Goal: Task Accomplishment & Management: Use online tool/utility

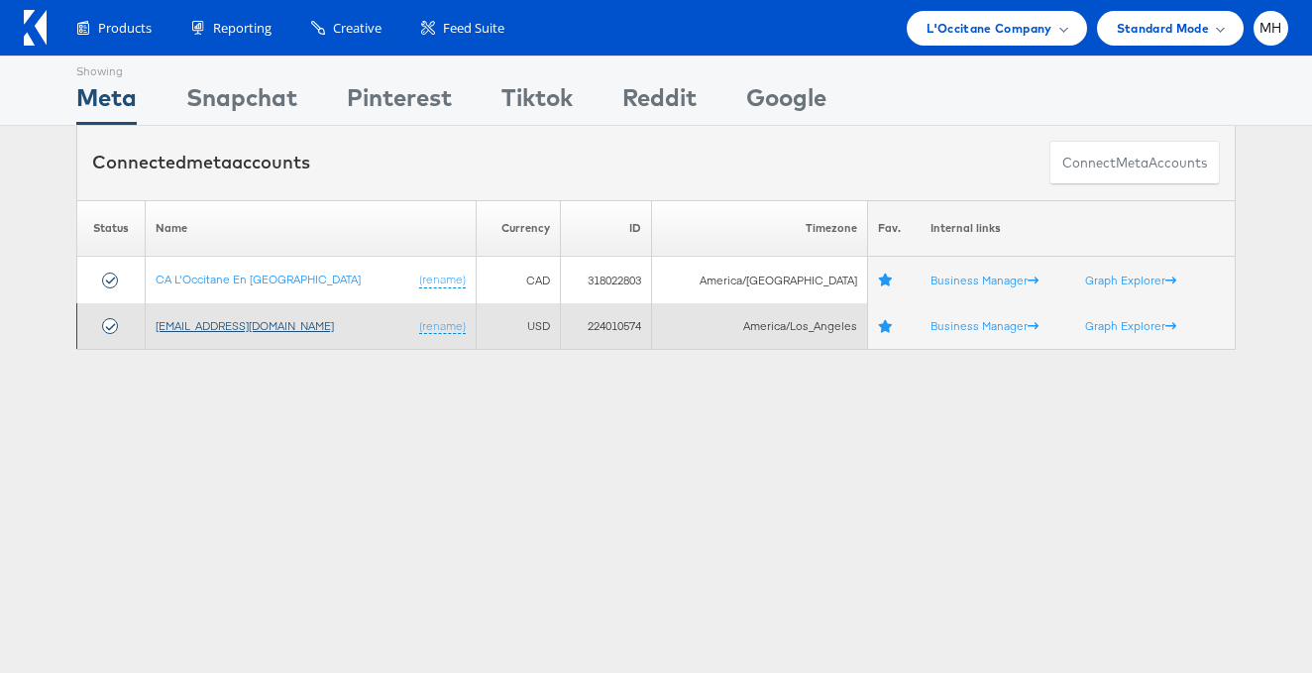
click at [236, 328] on link "social@us.loccitane.com" at bounding box center [245, 325] width 178 height 15
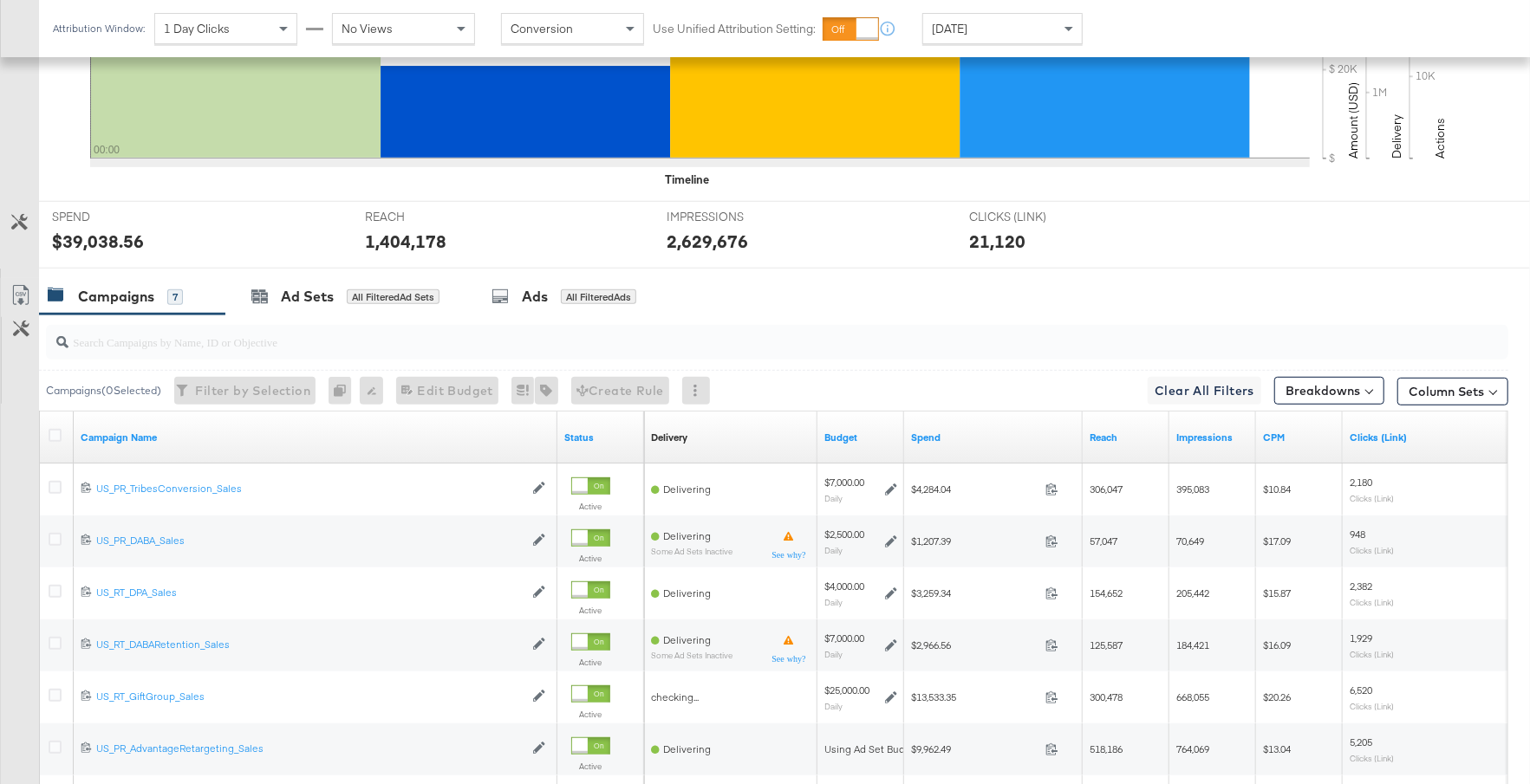
scroll to position [811, 0]
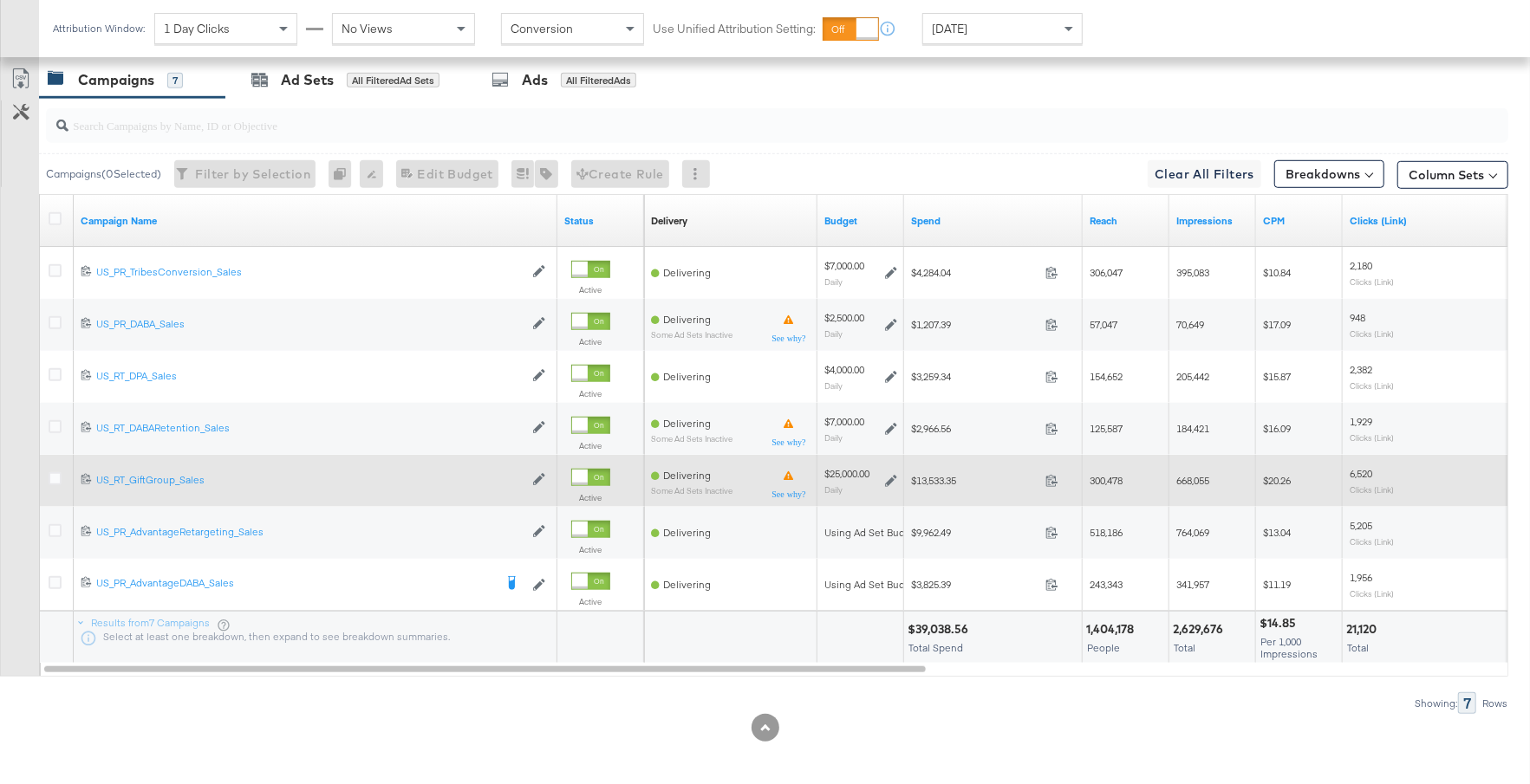
click at [889, 479] on icon at bounding box center [891, 481] width 12 height 12
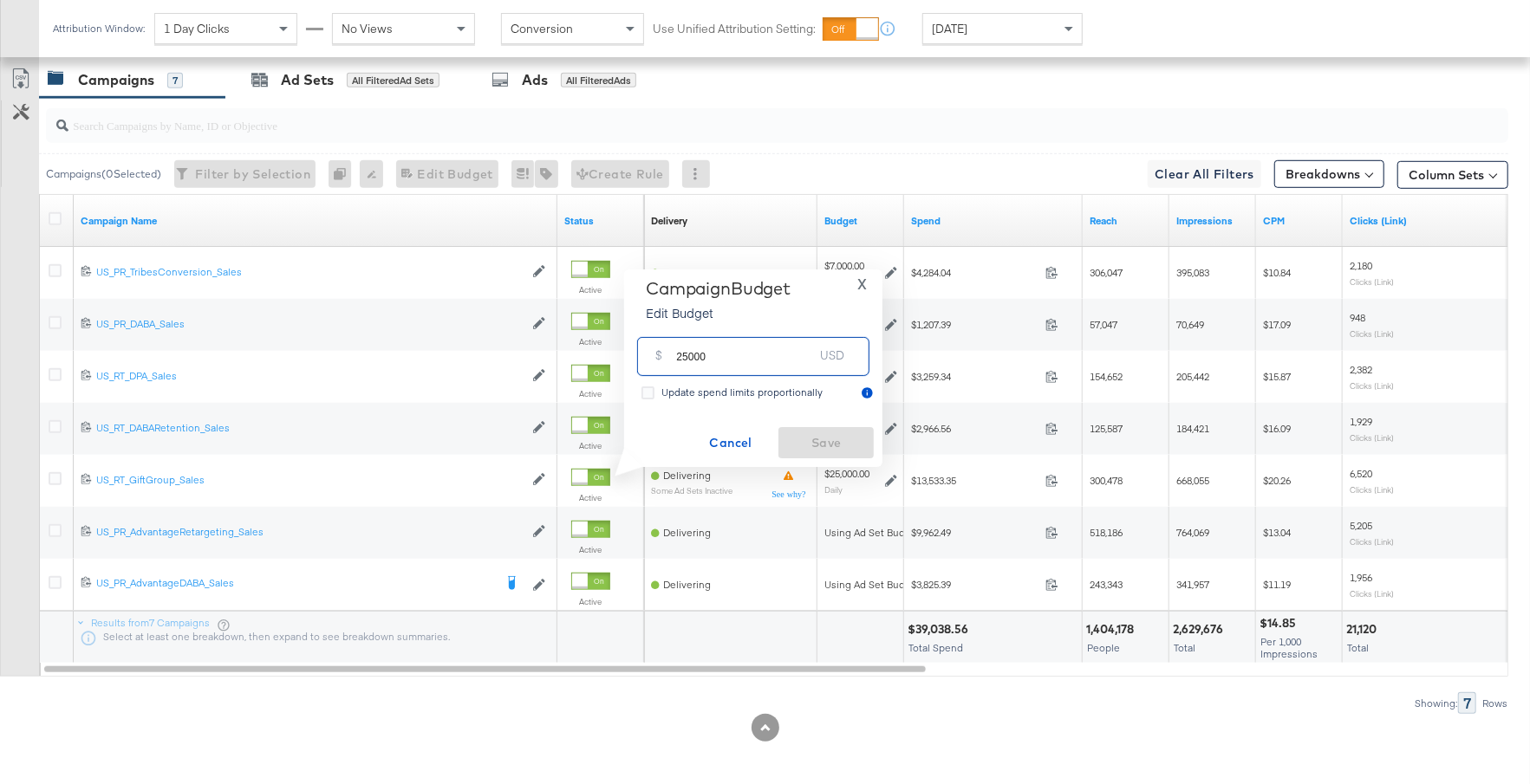
drag, startPoint x: 712, startPoint y: 358, endPoint x: 668, endPoint y: 359, distance: 44.0
click at [667, 358] on div "$ 25000 USD" at bounding box center [754, 357] width 233 height 39
type input "30000"
click at [830, 442] on span "Save" at bounding box center [825, 443] width 81 height 22
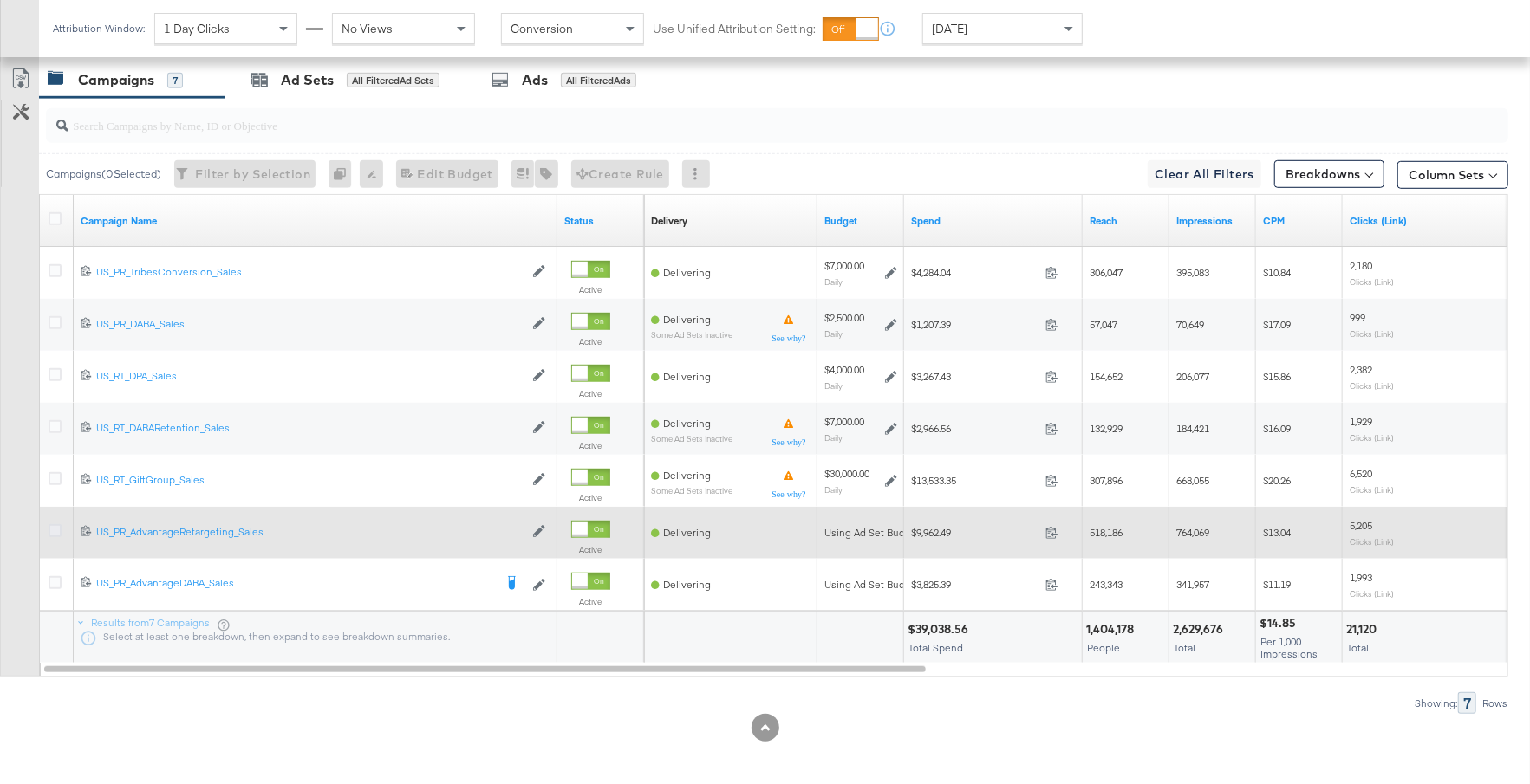
click at [52, 525] on icon at bounding box center [55, 531] width 13 height 13
click at [0, 0] on input "checkbox" at bounding box center [0, 0] width 0 height 0
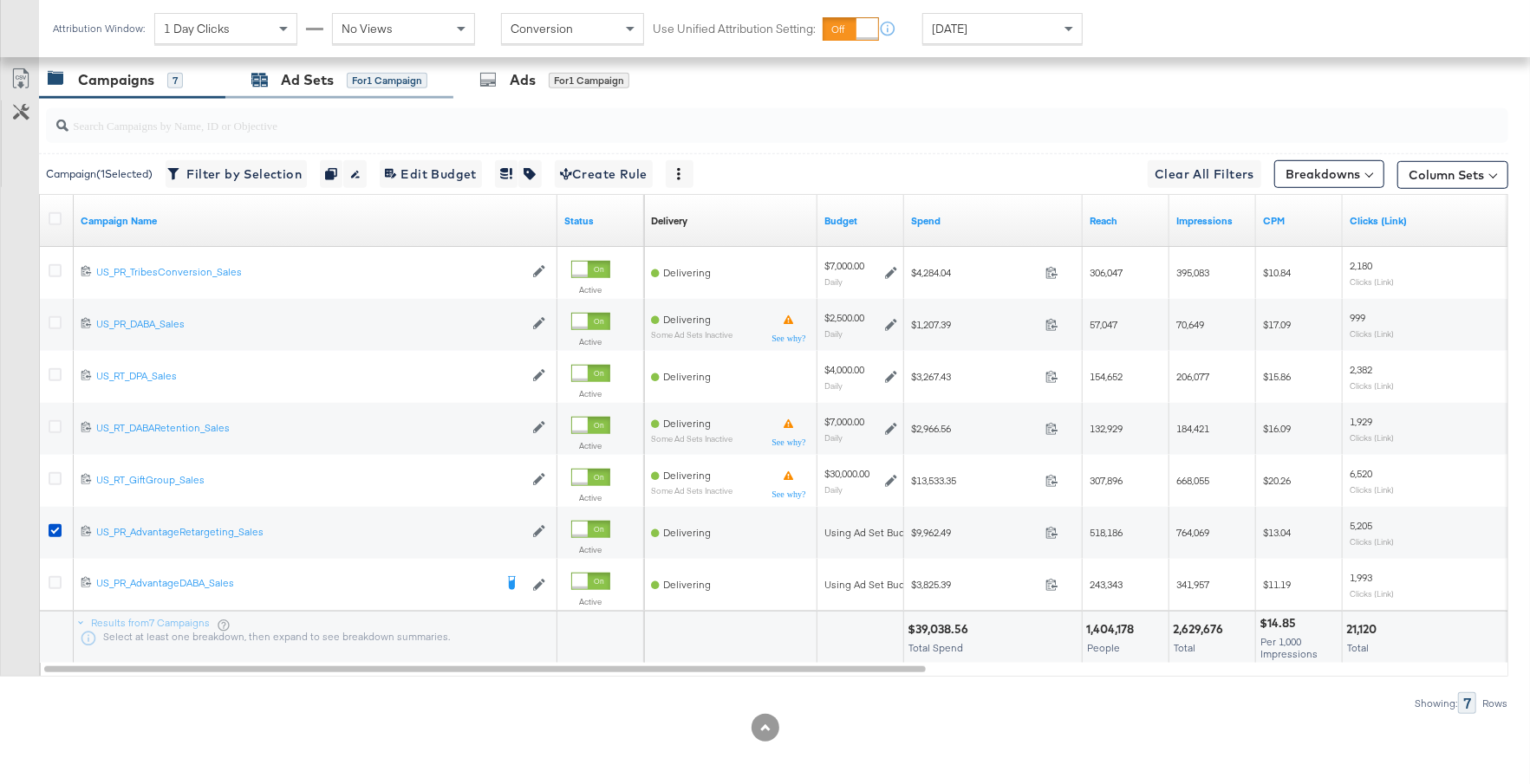
click at [320, 73] on div "Ad Sets" at bounding box center [307, 80] width 52 height 20
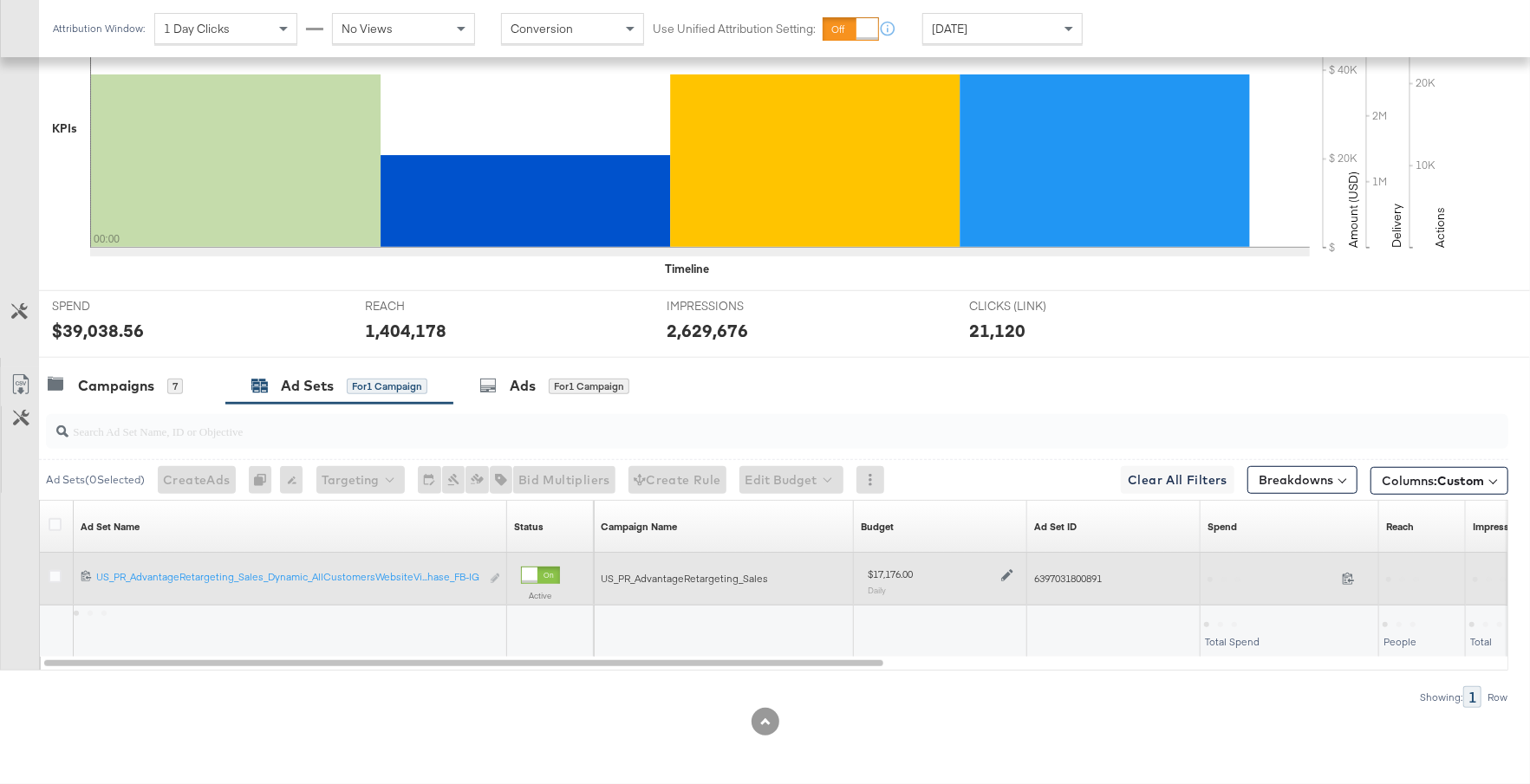
scroll to position [499, 0]
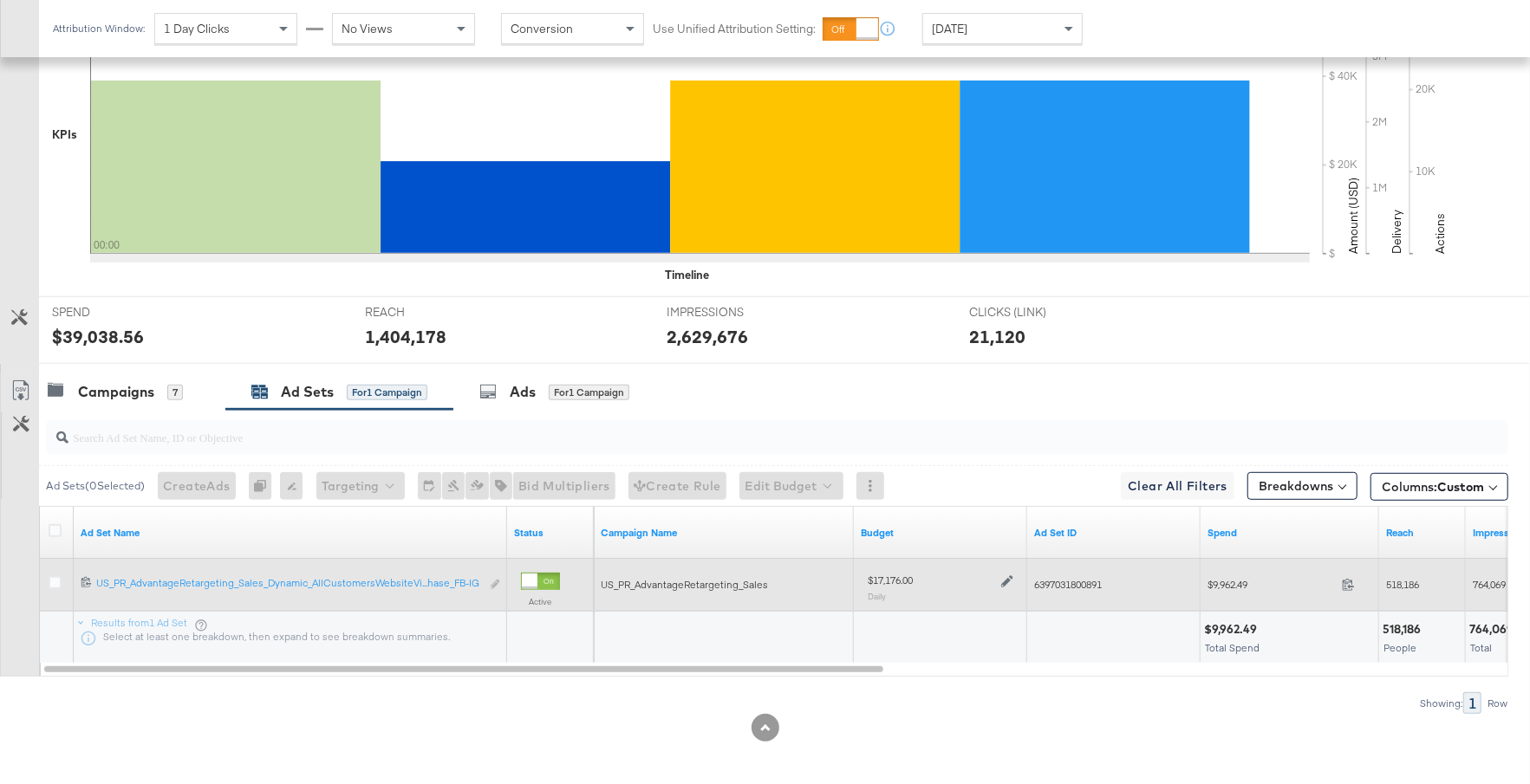
click at [1008, 576] on icon at bounding box center [1007, 581] width 12 height 12
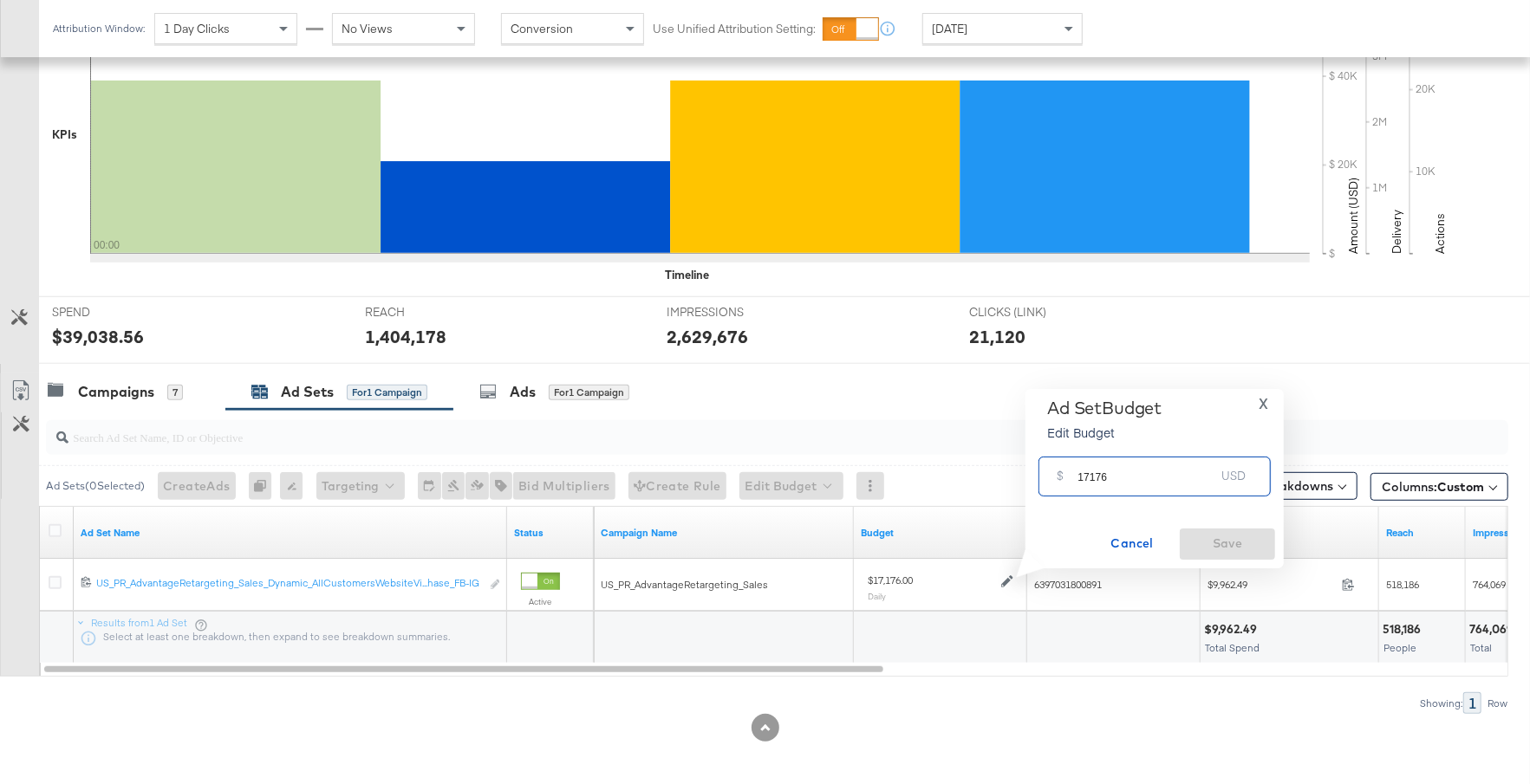
drag, startPoint x: 1113, startPoint y: 476, endPoint x: 1068, endPoint y: 476, distance: 45.0
click at [1068, 476] on div "$ 17176 USD" at bounding box center [1155, 475] width 233 height 39
type input "20000"
click at [1221, 545] on span "Save" at bounding box center [1227, 544] width 81 height 22
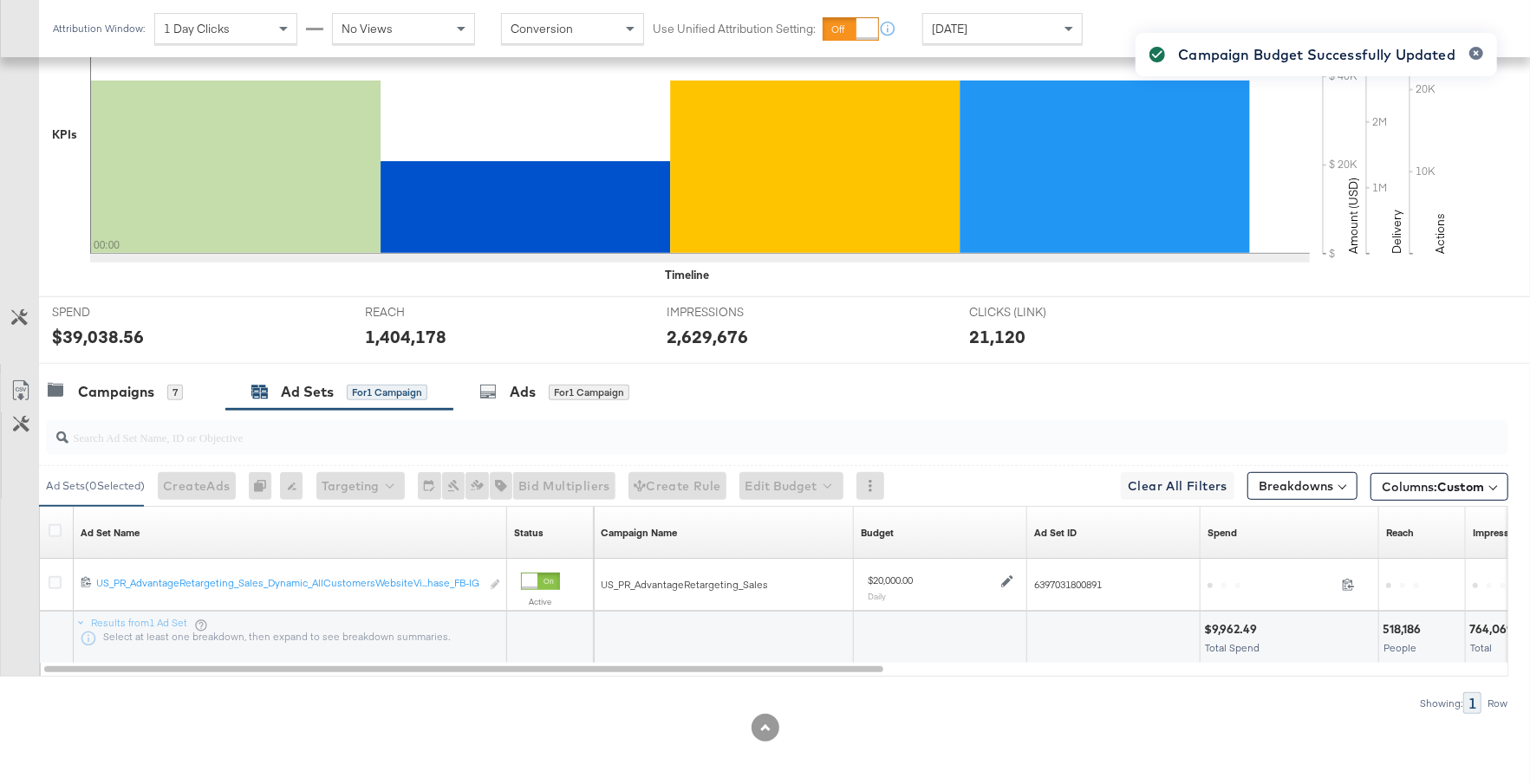
click at [148, 410] on div at bounding box center [774, 437] width 1469 height 55
click at [140, 396] on div "Campaigns" at bounding box center [115, 392] width 76 height 20
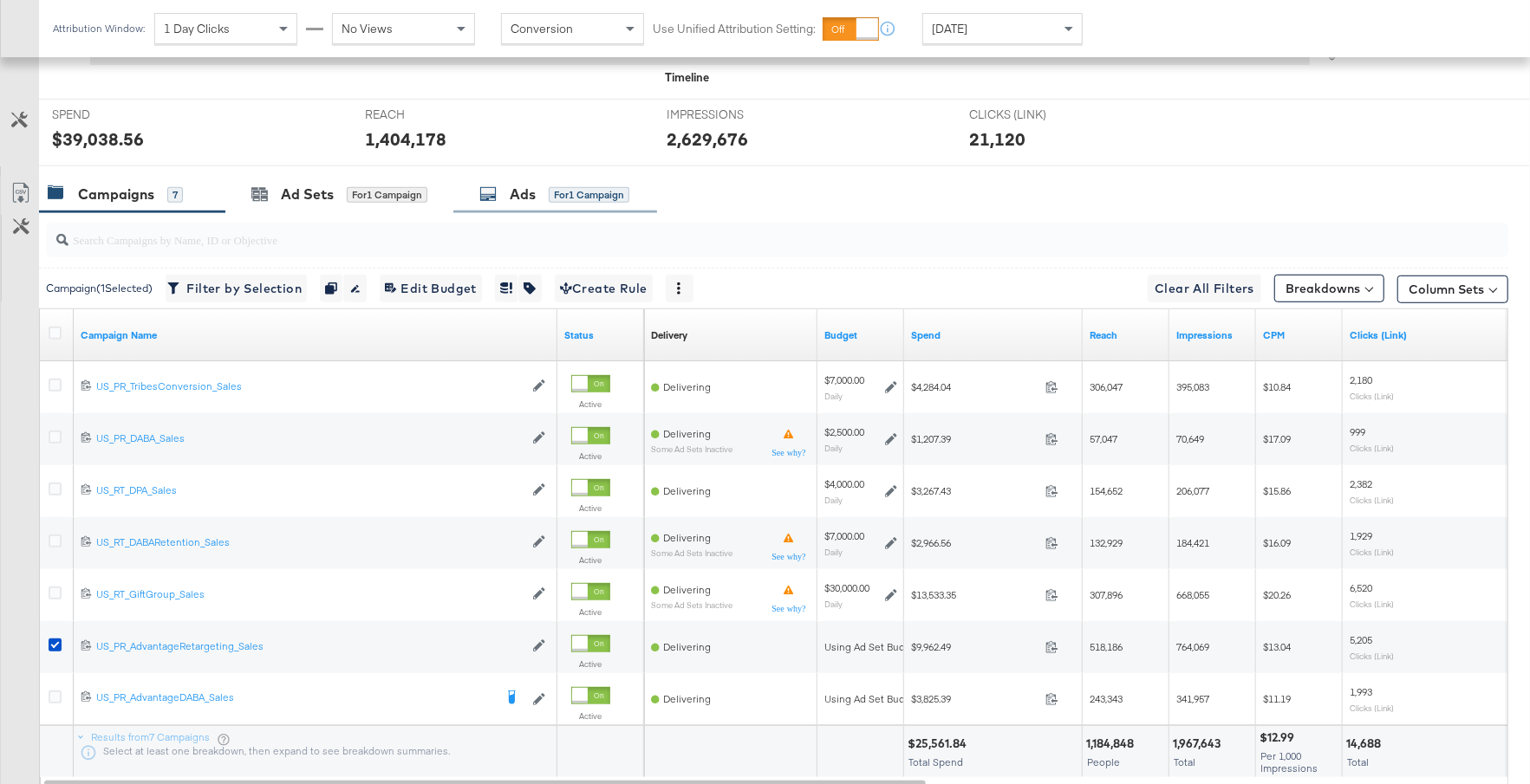
scroll to position [728, 0]
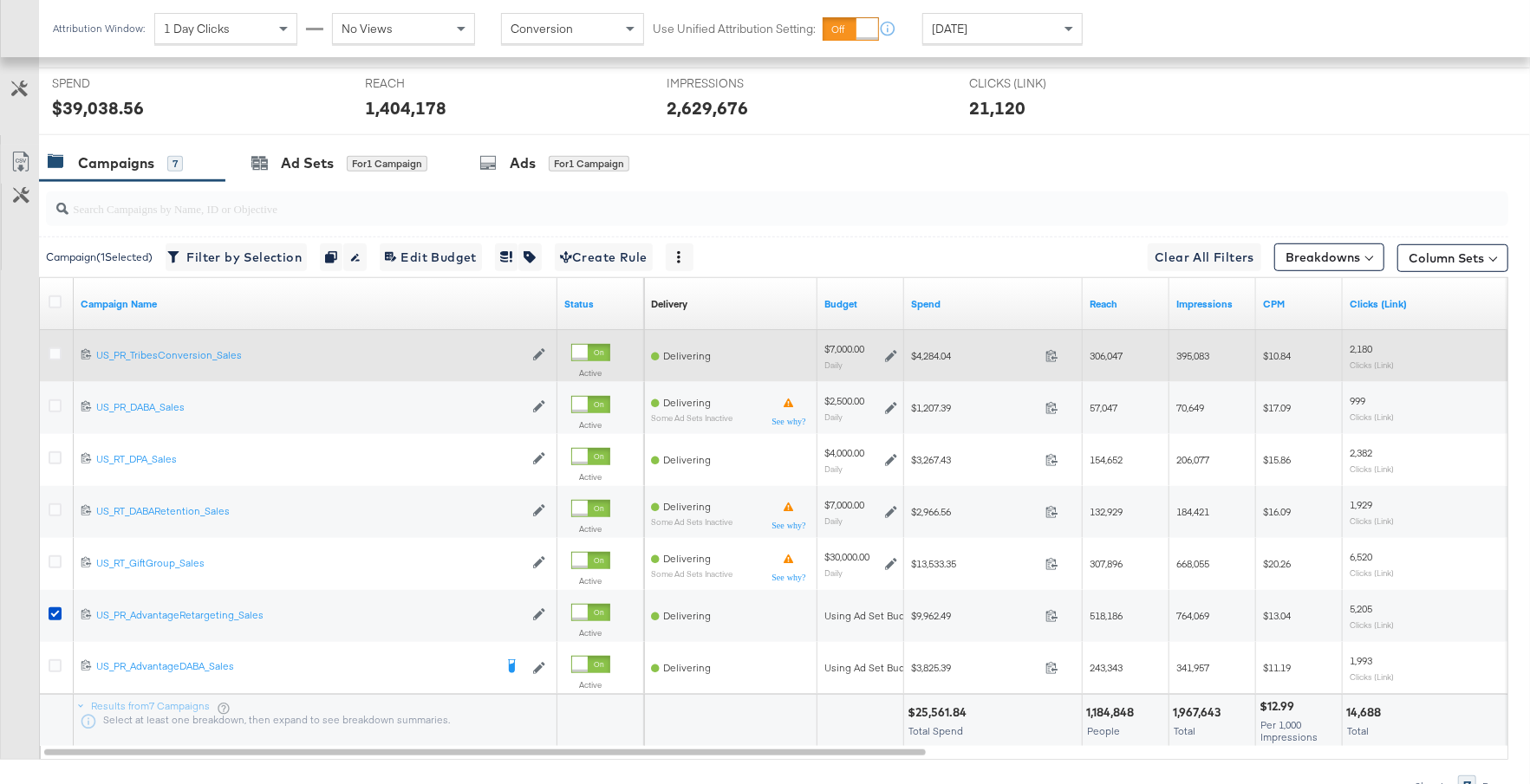
click at [887, 352] on icon at bounding box center [891, 356] width 12 height 12
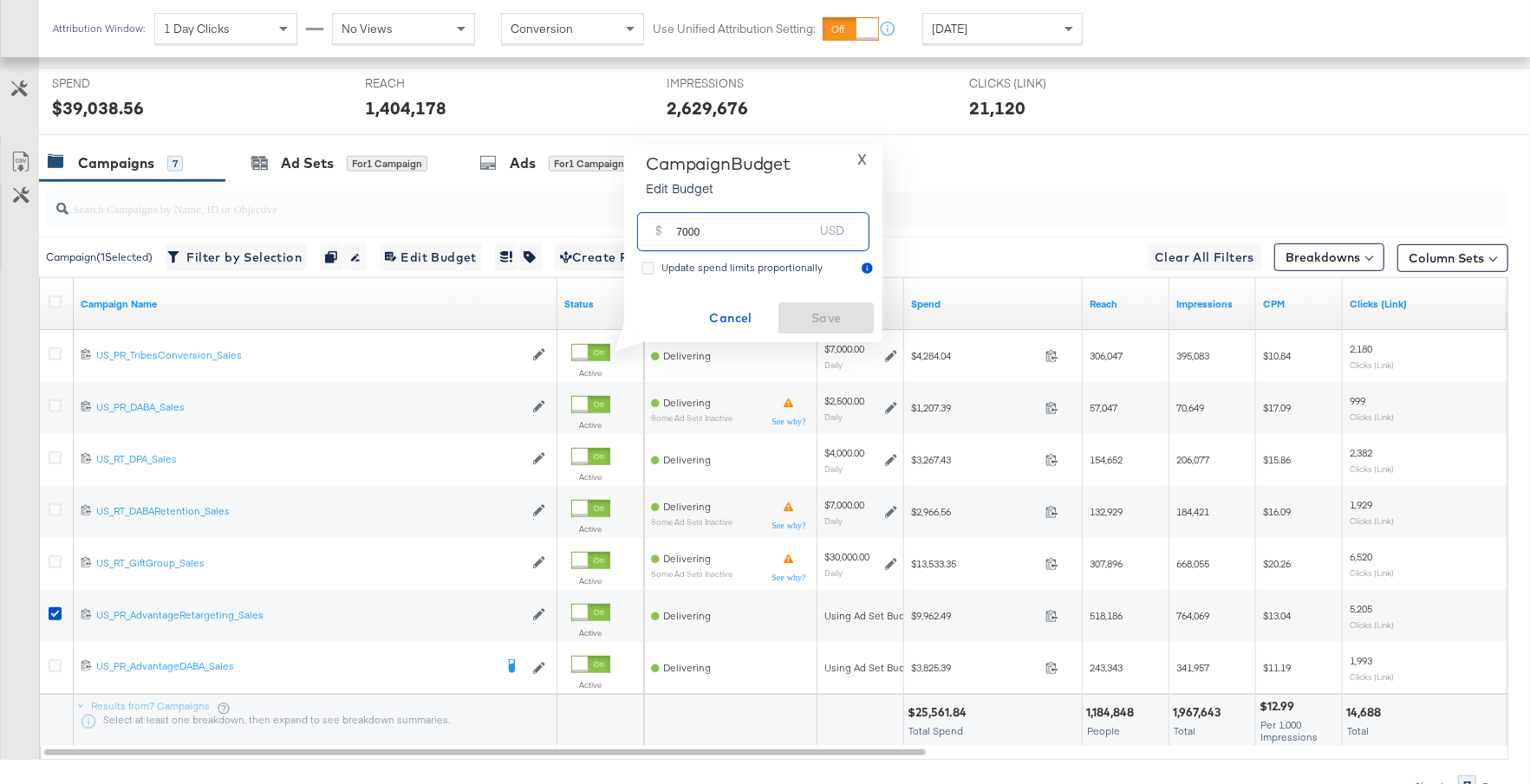
drag, startPoint x: 713, startPoint y: 238, endPoint x: 670, endPoint y: 237, distance: 43.0
click at [670, 237] on div "$ 7000 USD" at bounding box center [754, 232] width 233 height 39
type input "9000"
click at [824, 322] on span "Save" at bounding box center [825, 318] width 81 height 22
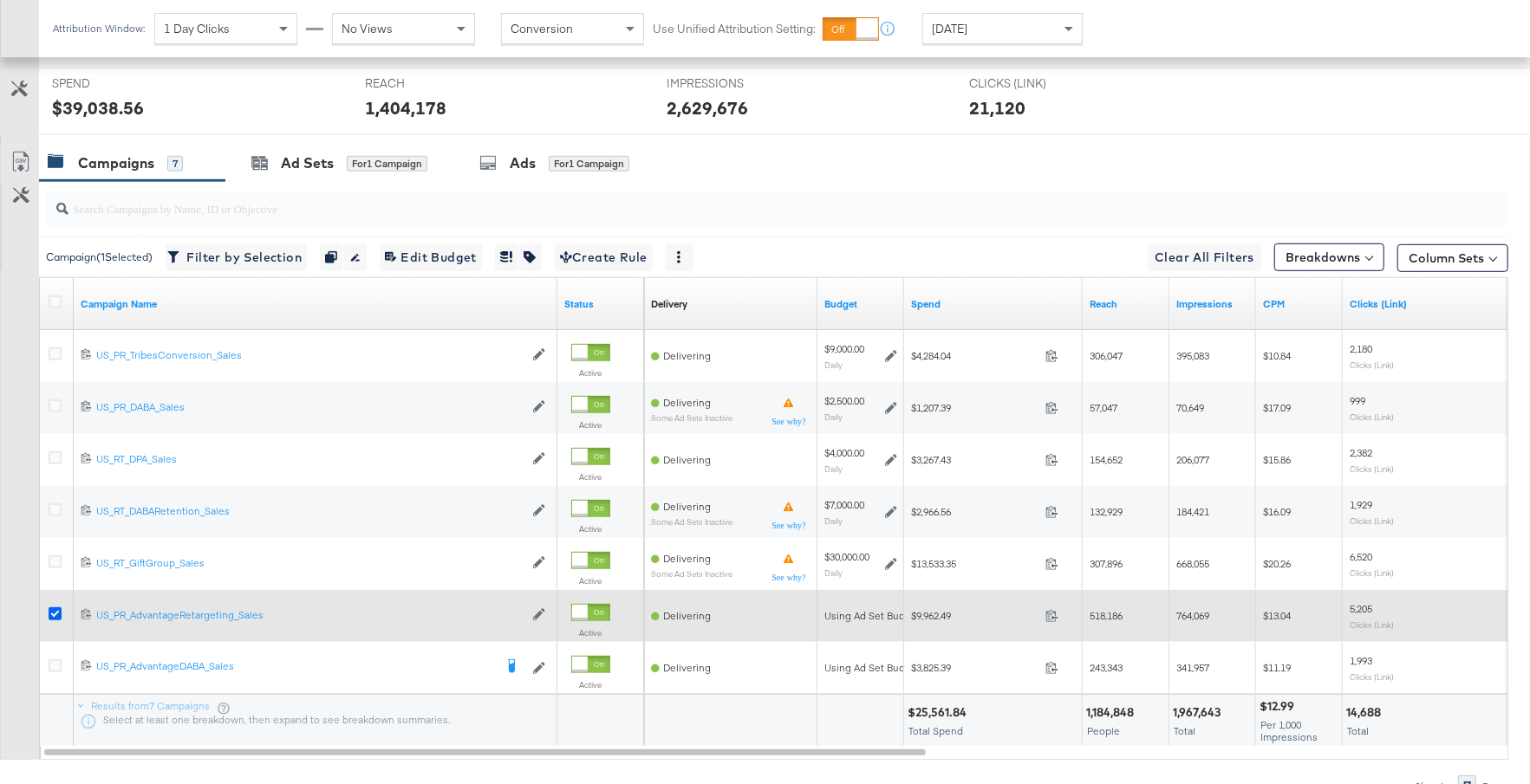
click at [60, 607] on icon at bounding box center [55, 614] width 13 height 13
click at [0, 0] on input "checkbox" at bounding box center [0, 0] width 0 height 0
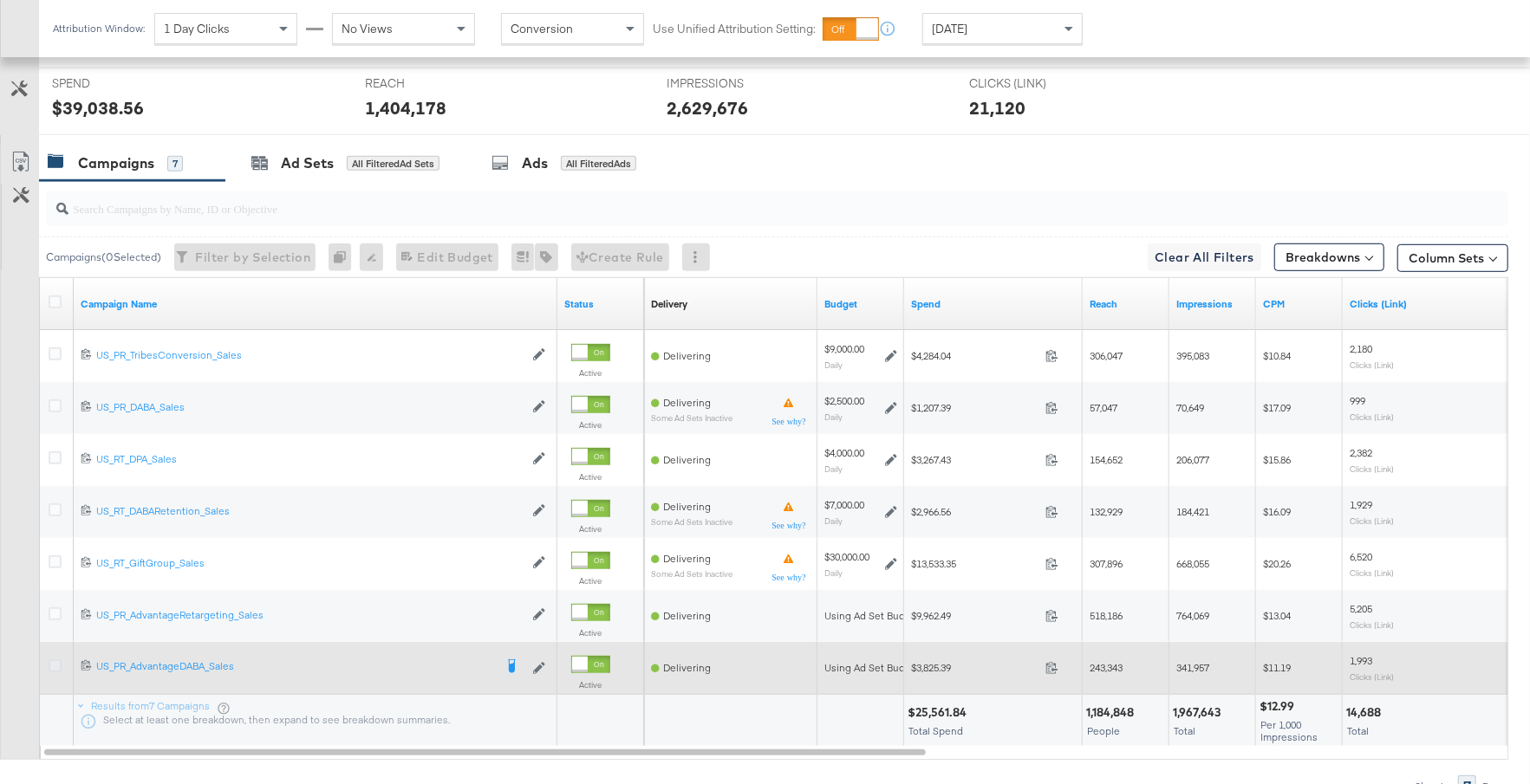
click at [57, 660] on icon at bounding box center [55, 665] width 13 height 13
click at [0, 0] on input "checkbox" at bounding box center [0, 0] width 0 height 0
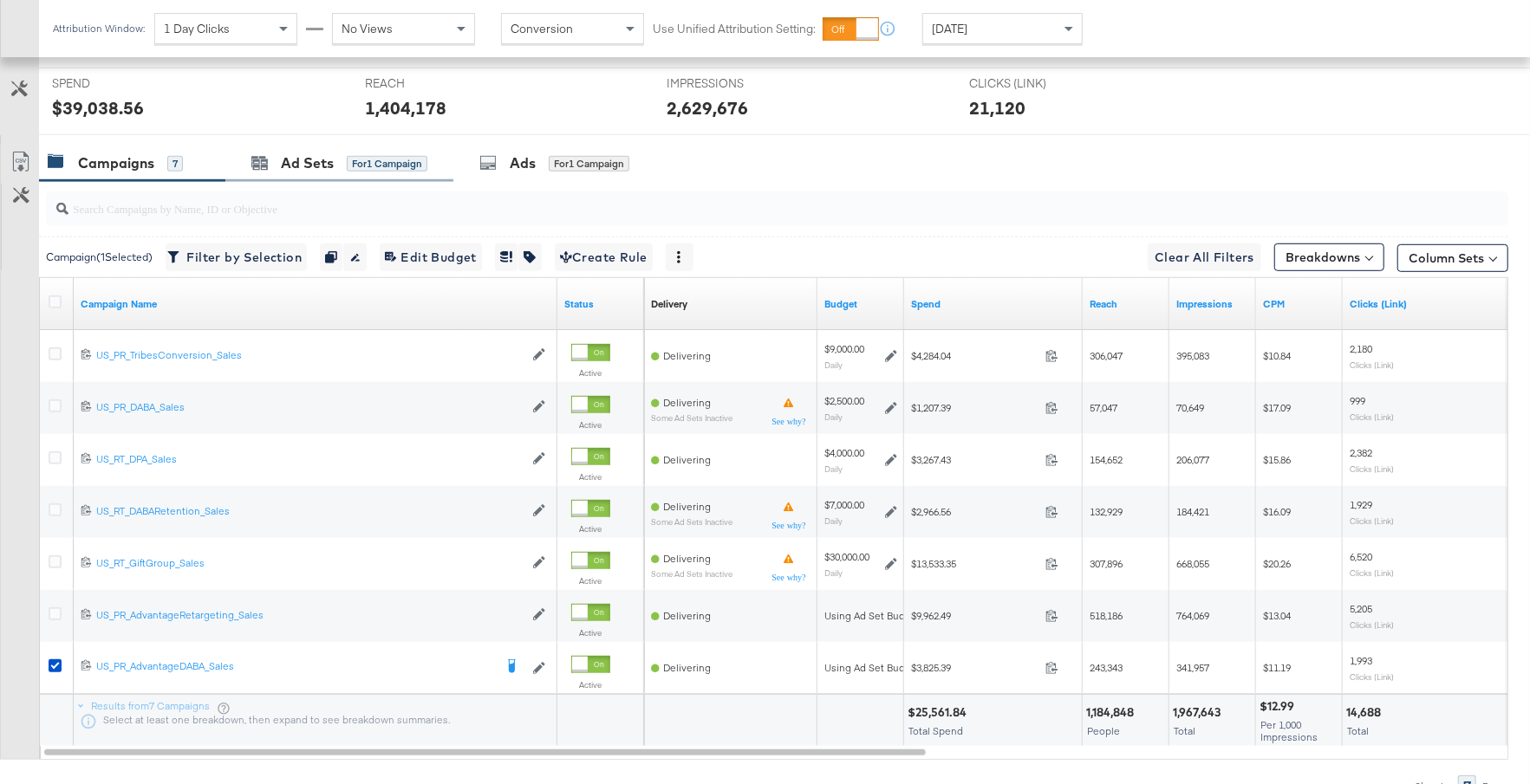
click at [302, 169] on div "Ad Sets for 1 Campaign" at bounding box center [339, 163] width 228 height 38
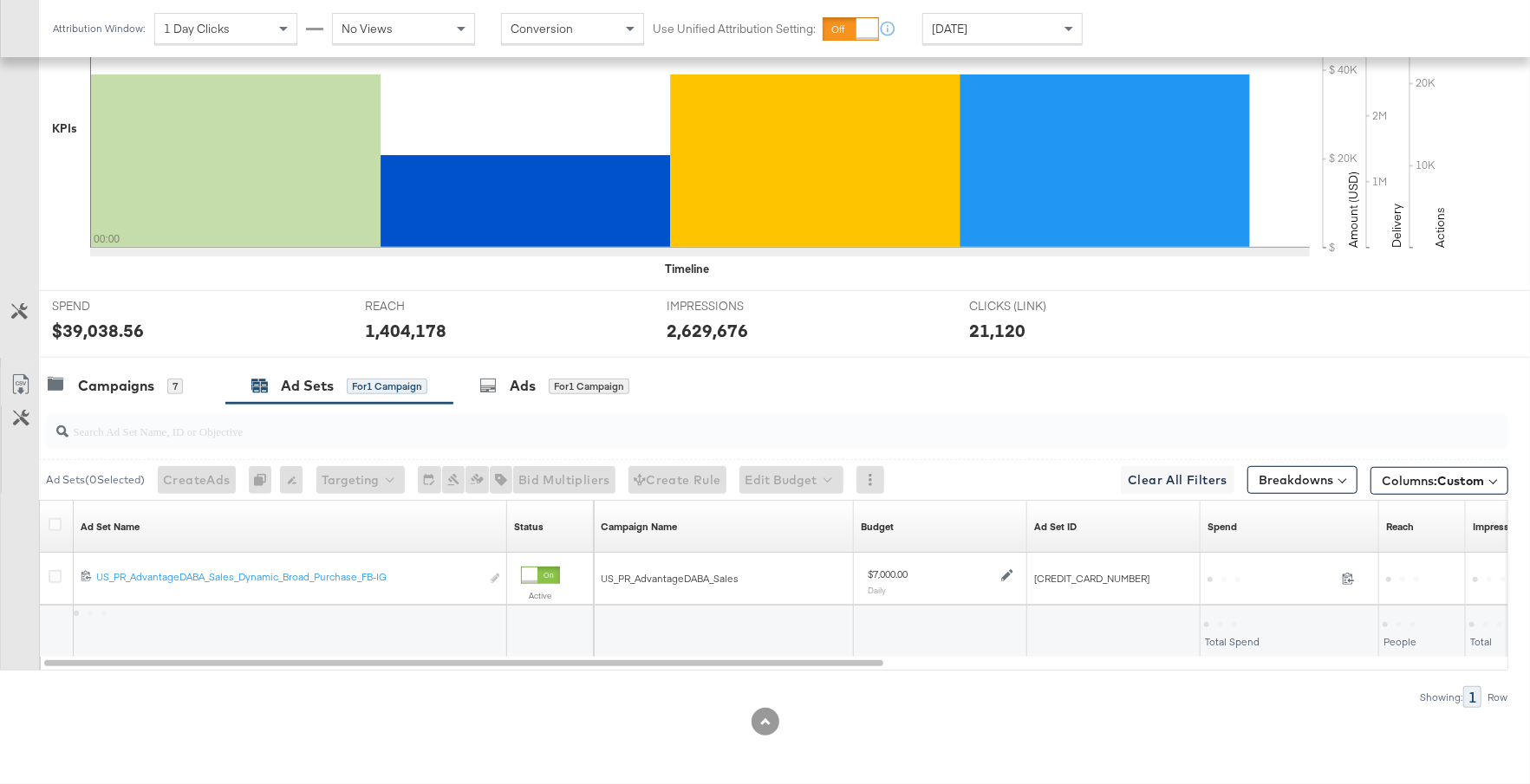
scroll to position [499, 0]
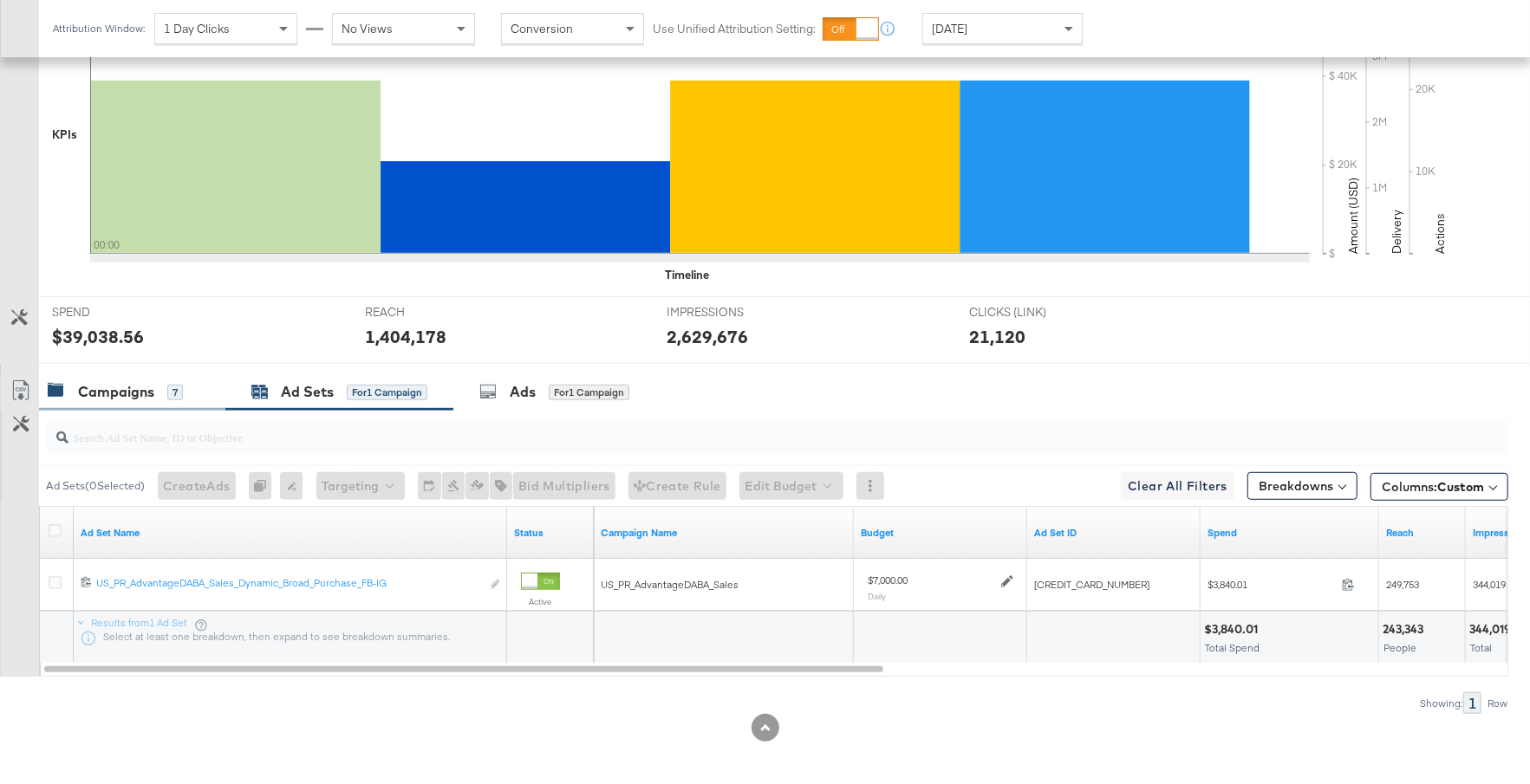
click at [111, 392] on div "Campaigns" at bounding box center [115, 392] width 76 height 20
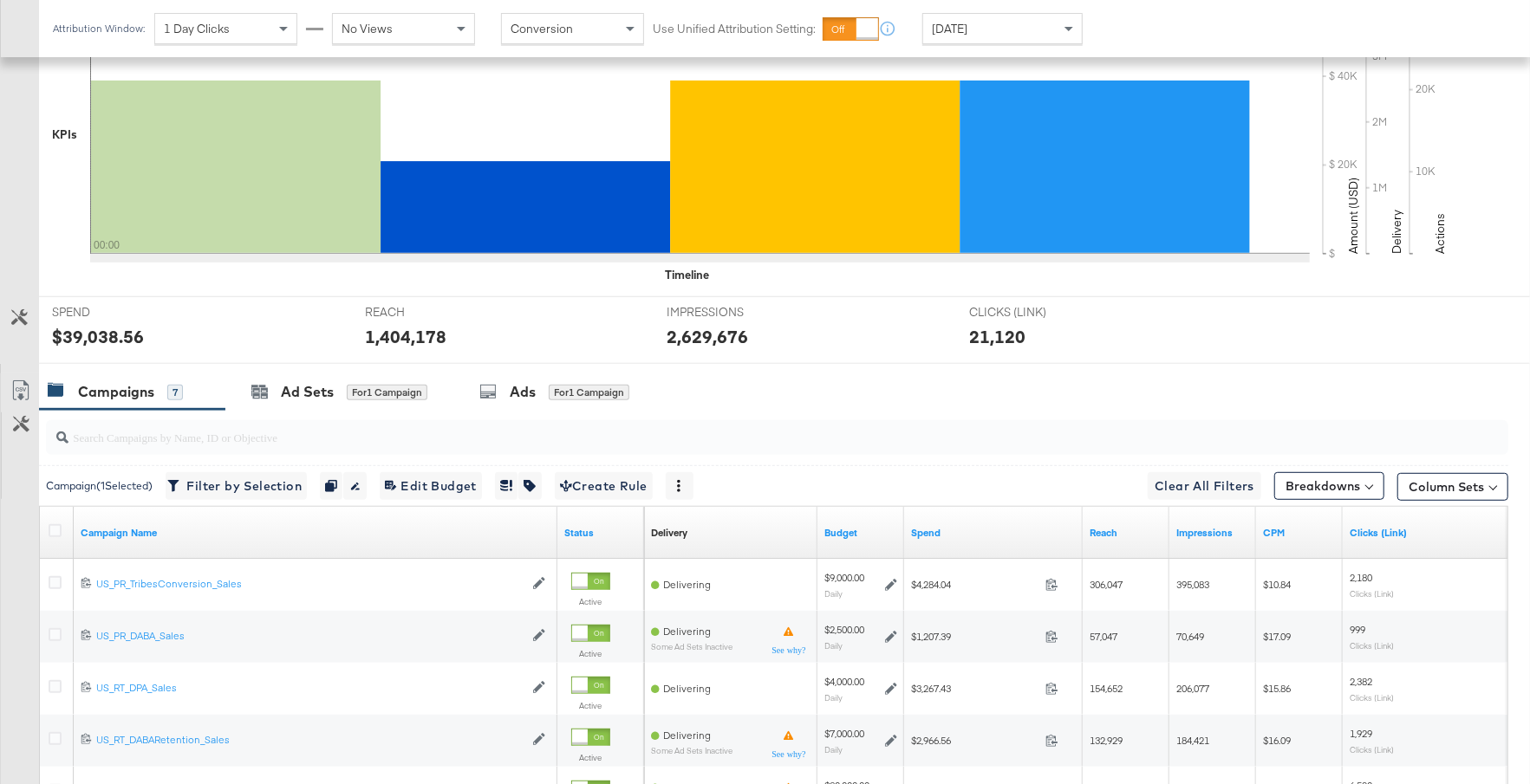
scroll to position [728, 0]
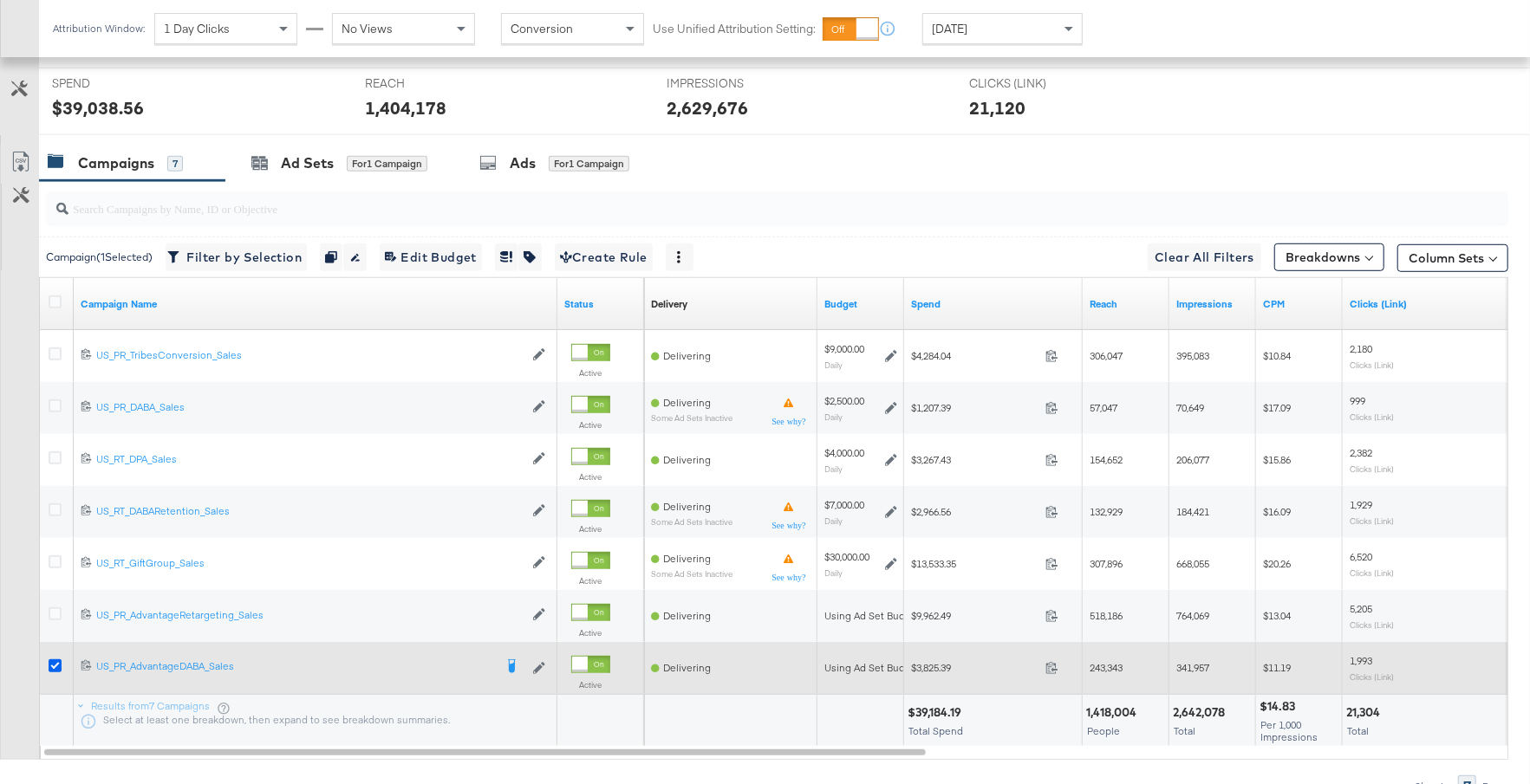
click at [56, 659] on icon at bounding box center [55, 665] width 13 height 13
click at [0, 0] on input "checkbox" at bounding box center [0, 0] width 0 height 0
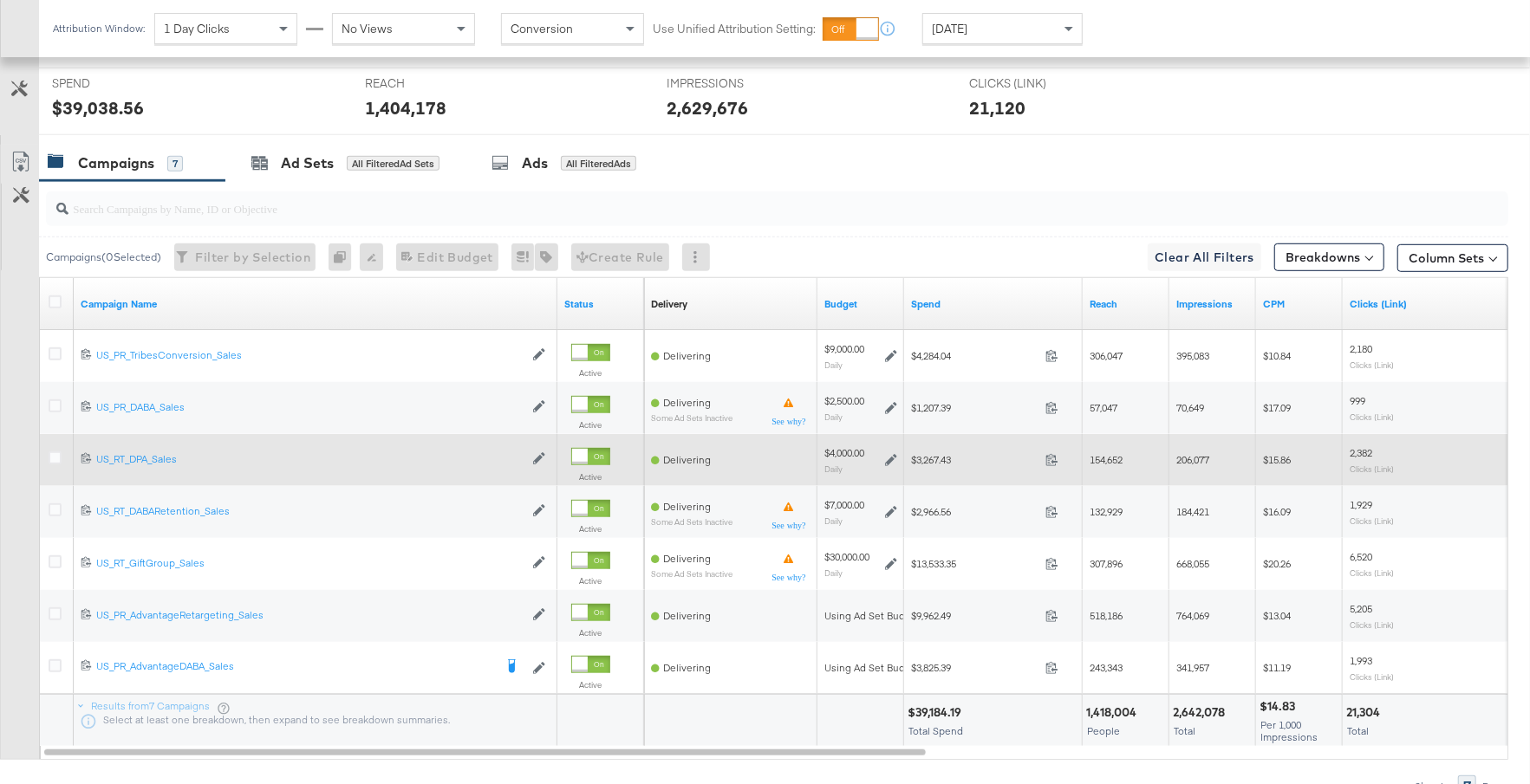
click at [893, 454] on icon at bounding box center [891, 460] width 12 height 12
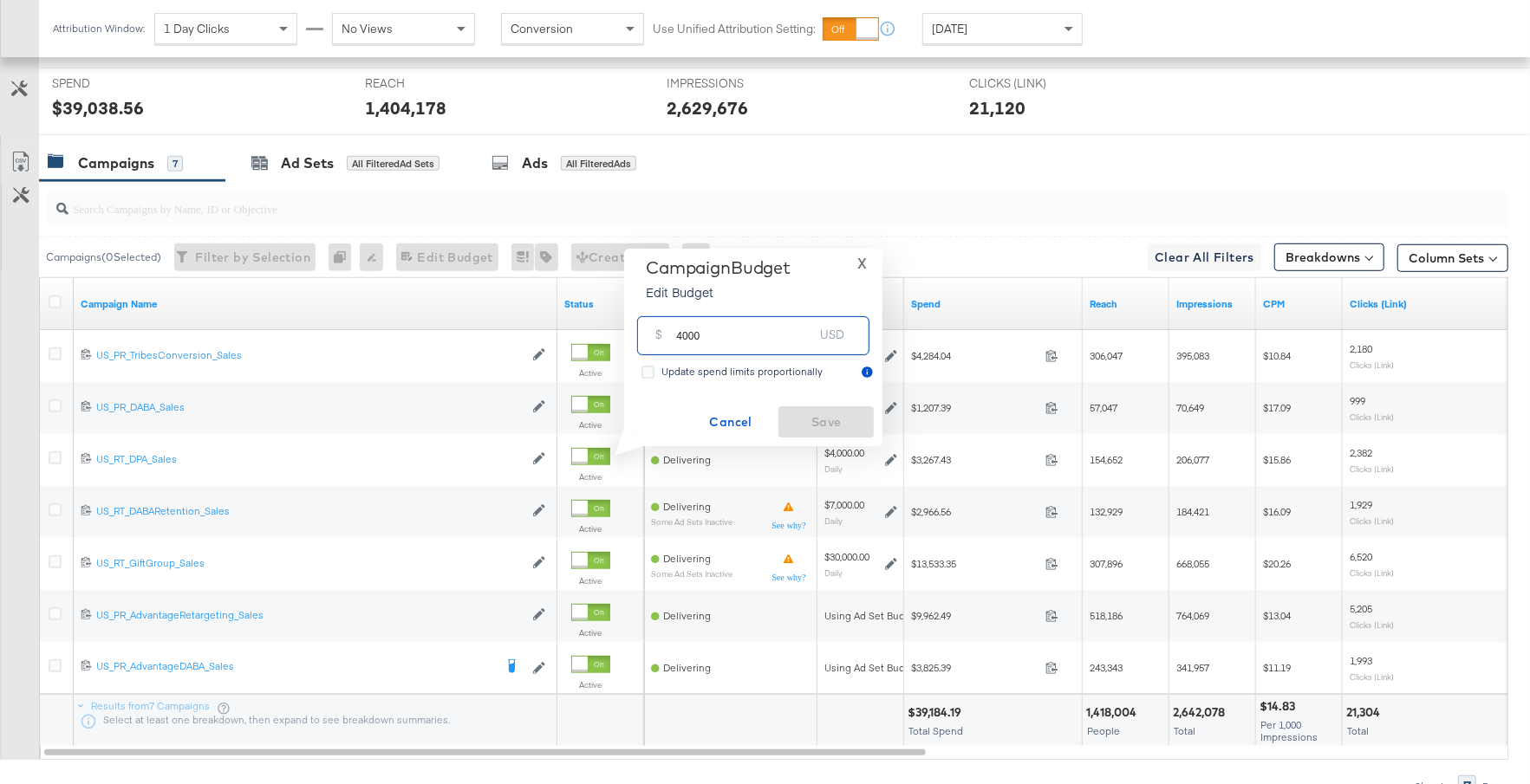
drag, startPoint x: 709, startPoint y: 333, endPoint x: 667, endPoint y: 334, distance: 42.0
click at [667, 334] on div "$ 4000 USD" at bounding box center [754, 336] width 233 height 39
type input "2000"
click at [810, 420] on span "Save" at bounding box center [825, 422] width 81 height 22
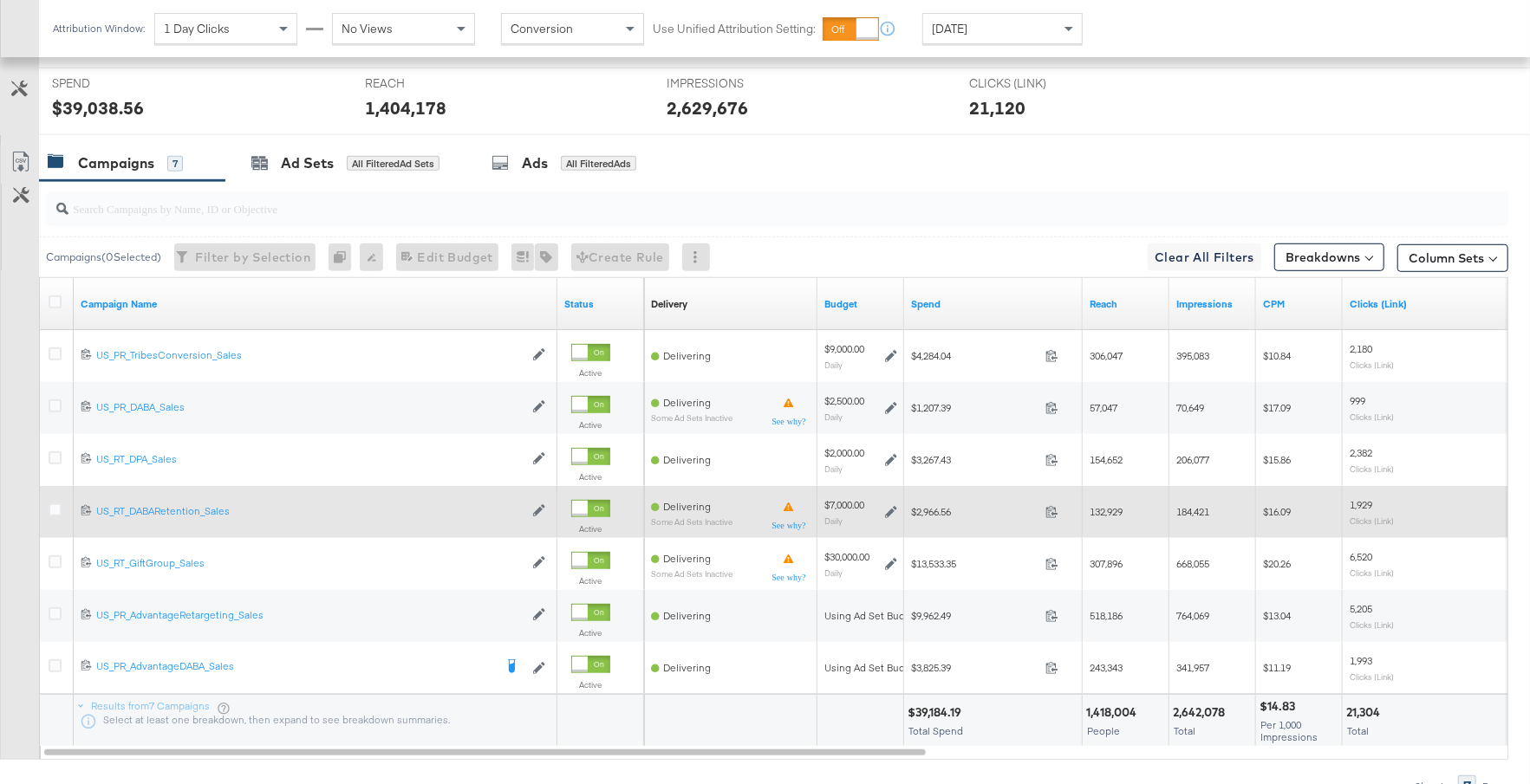
click at [893, 507] on icon at bounding box center [891, 512] width 12 height 12
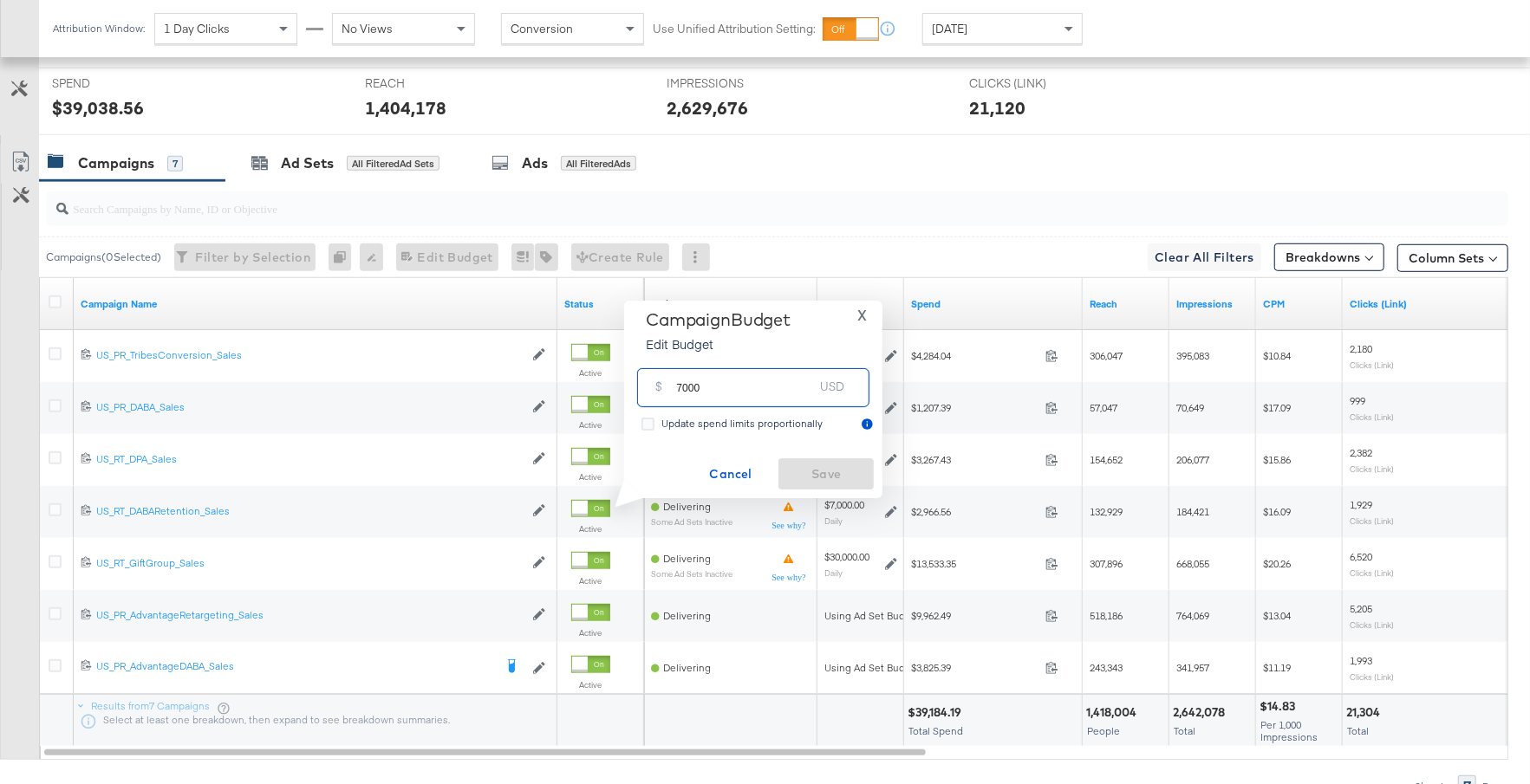
drag, startPoint x: 710, startPoint y: 386, endPoint x: 664, endPoint y: 389, distance: 46.1
click at [663, 389] on div "$ 7000 USD" at bounding box center [754, 387] width 233 height 39
type input "3000"
click at [799, 465] on span "Save" at bounding box center [825, 474] width 81 height 22
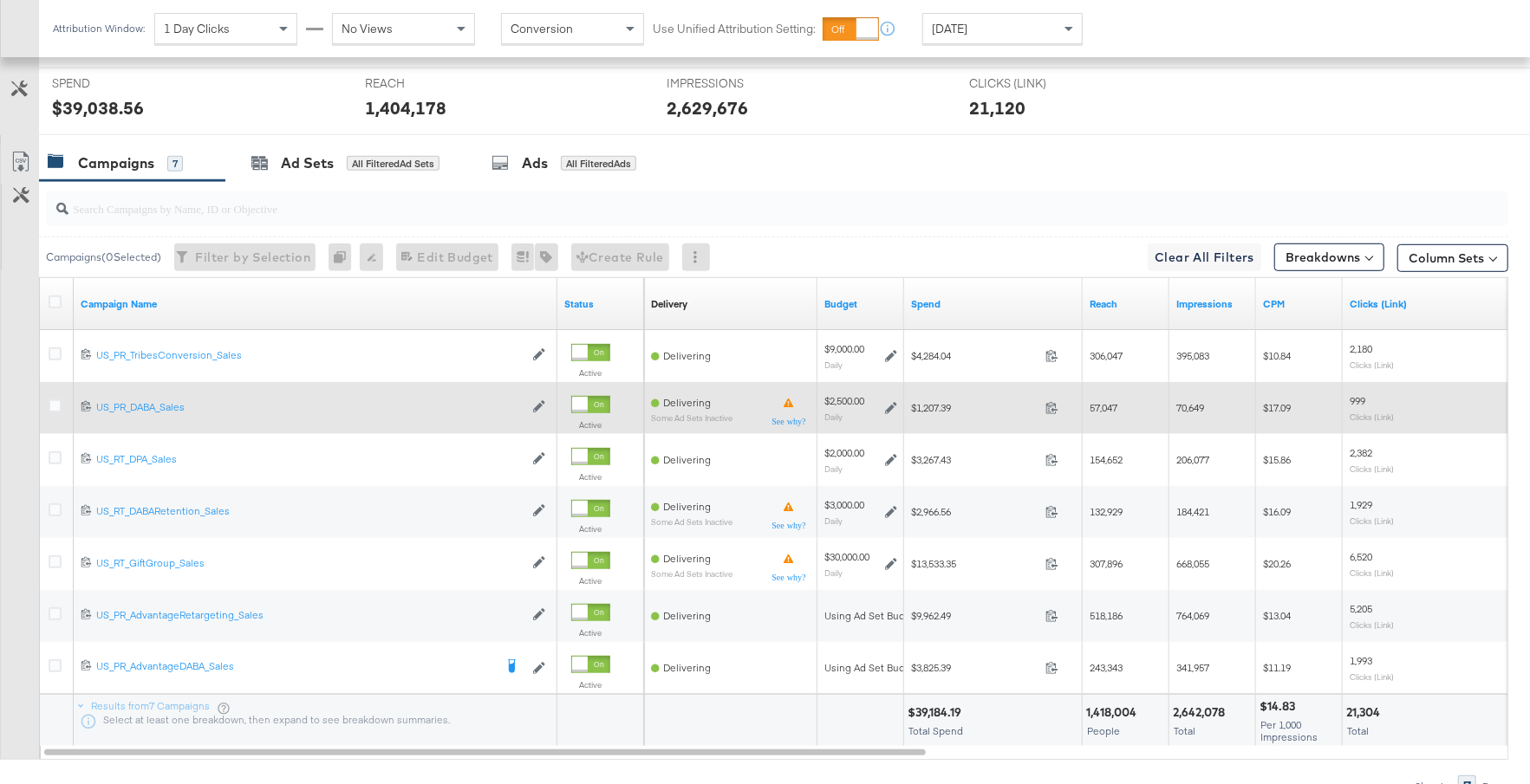
click at [890, 404] on icon at bounding box center [891, 408] width 12 height 12
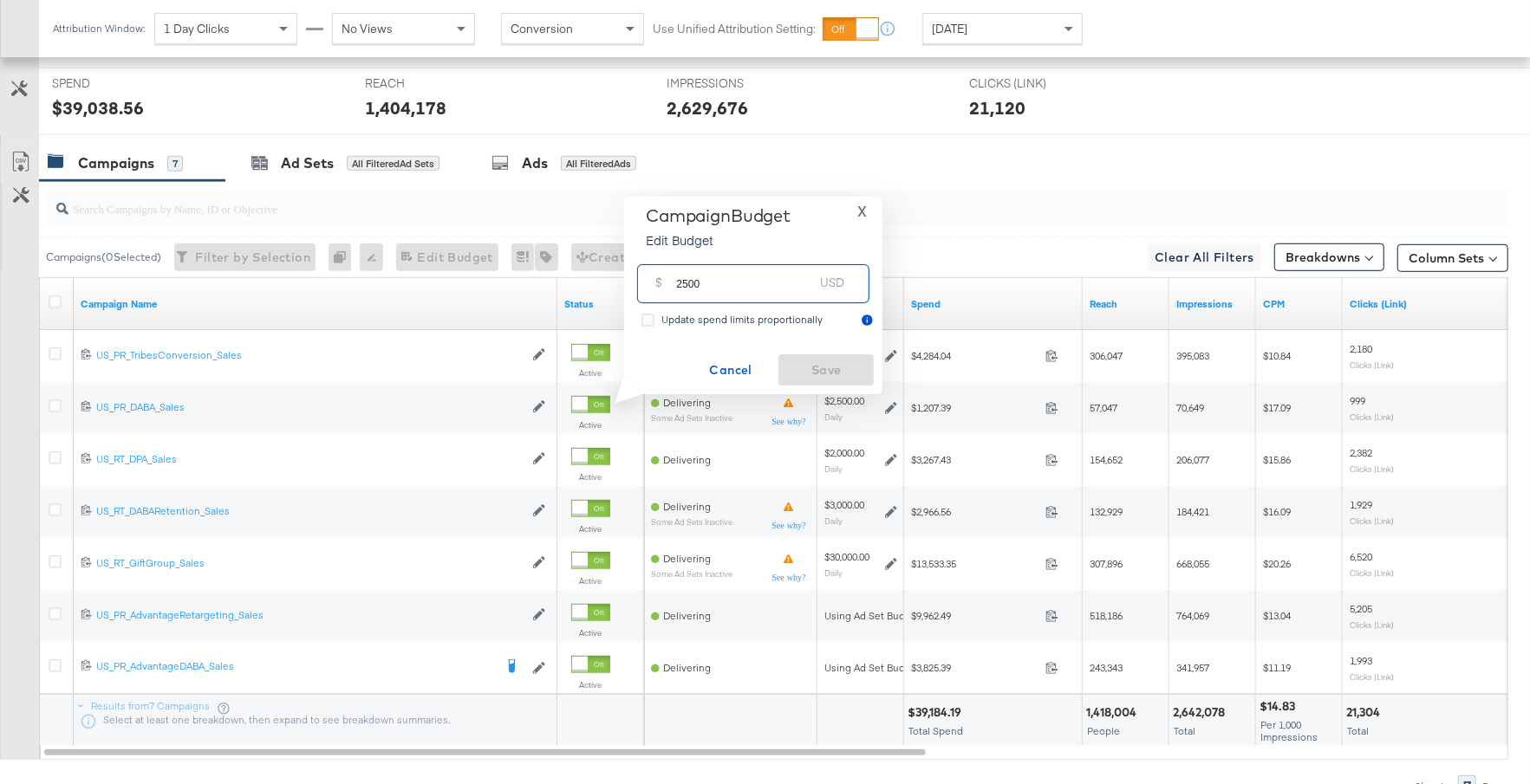
drag, startPoint x: 704, startPoint y: 284, endPoint x: 657, endPoint y: 284, distance: 47.0
click at [657, 284] on div "$ 2500 USD" at bounding box center [754, 283] width 233 height 39
type input "1500"
click at [803, 361] on span "Save" at bounding box center [825, 370] width 81 height 22
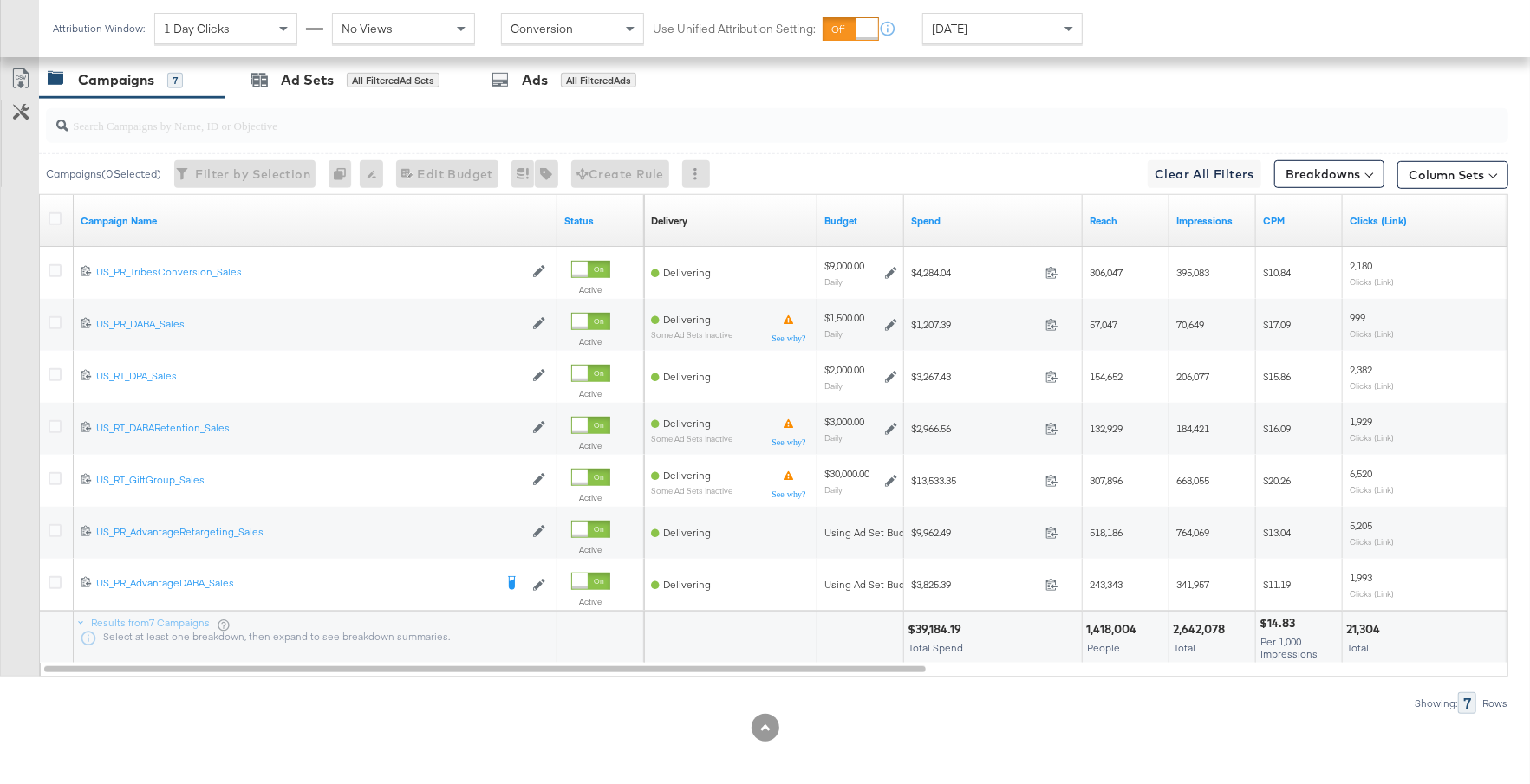
scroll to position [0, 0]
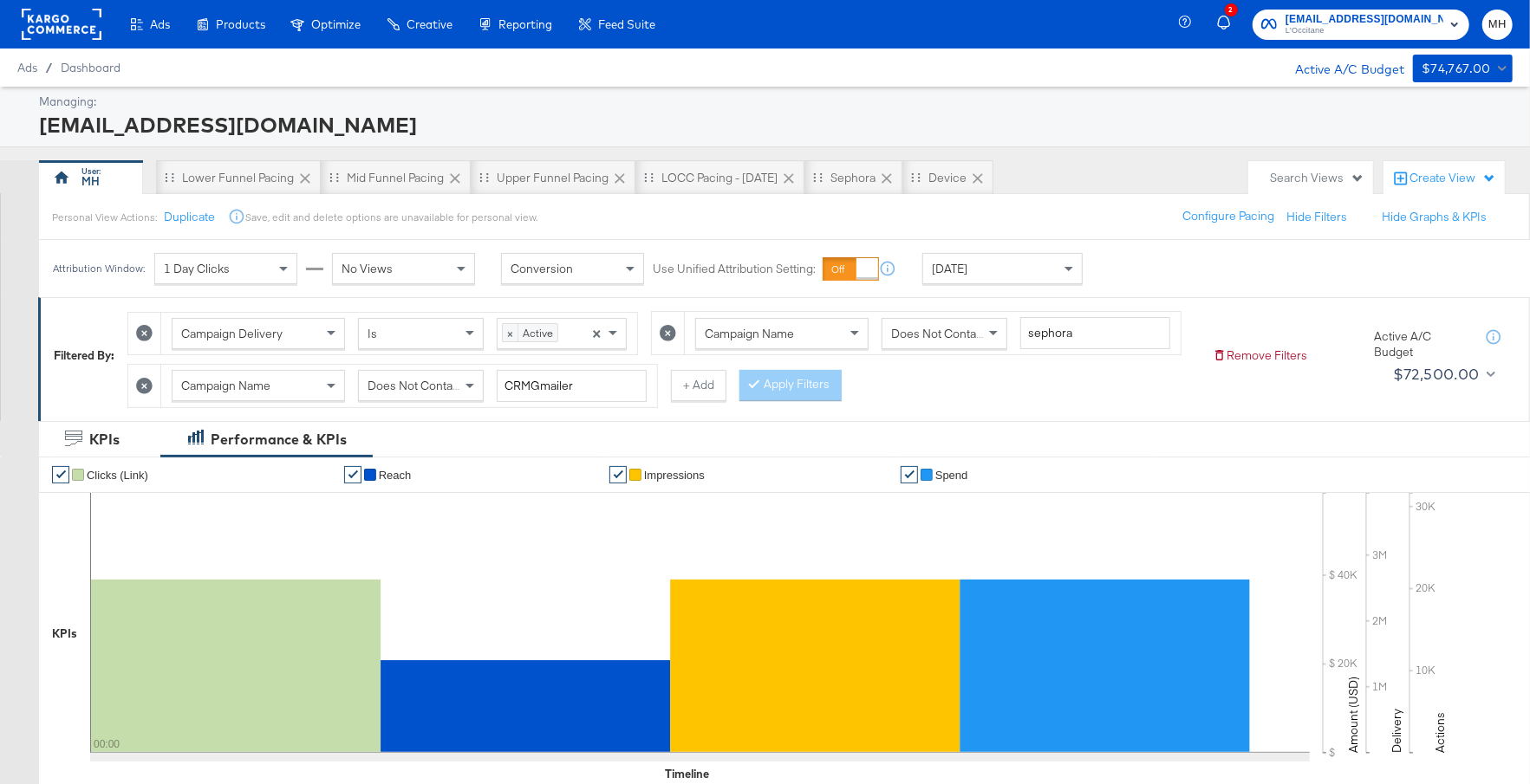
click at [1385, 23] on span "social@us.loccitane.com" at bounding box center [1364, 19] width 157 height 18
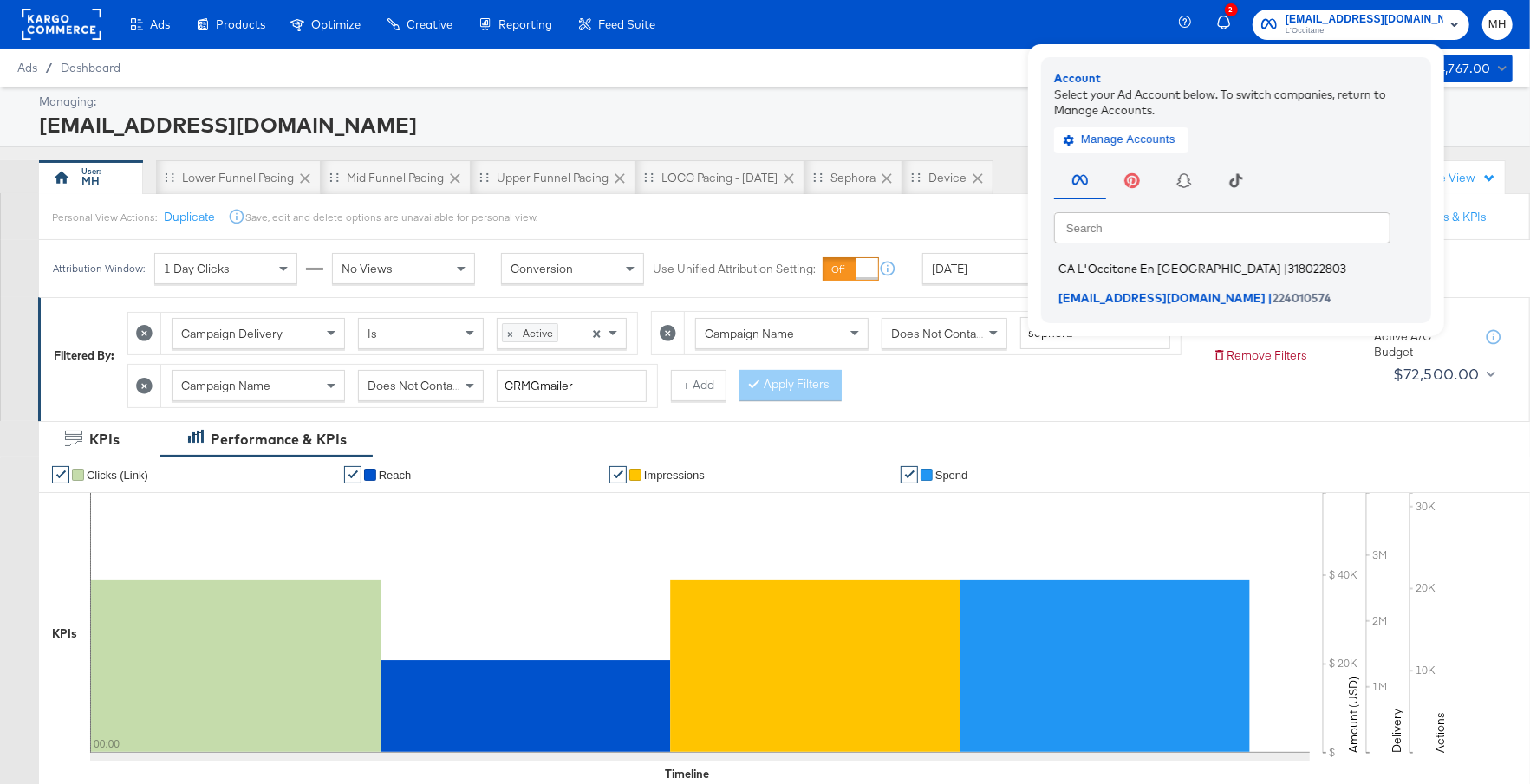
click at [1208, 272] on span "CA L'Occitane En [GEOGRAPHIC_DATA]" at bounding box center [1169, 268] width 223 height 14
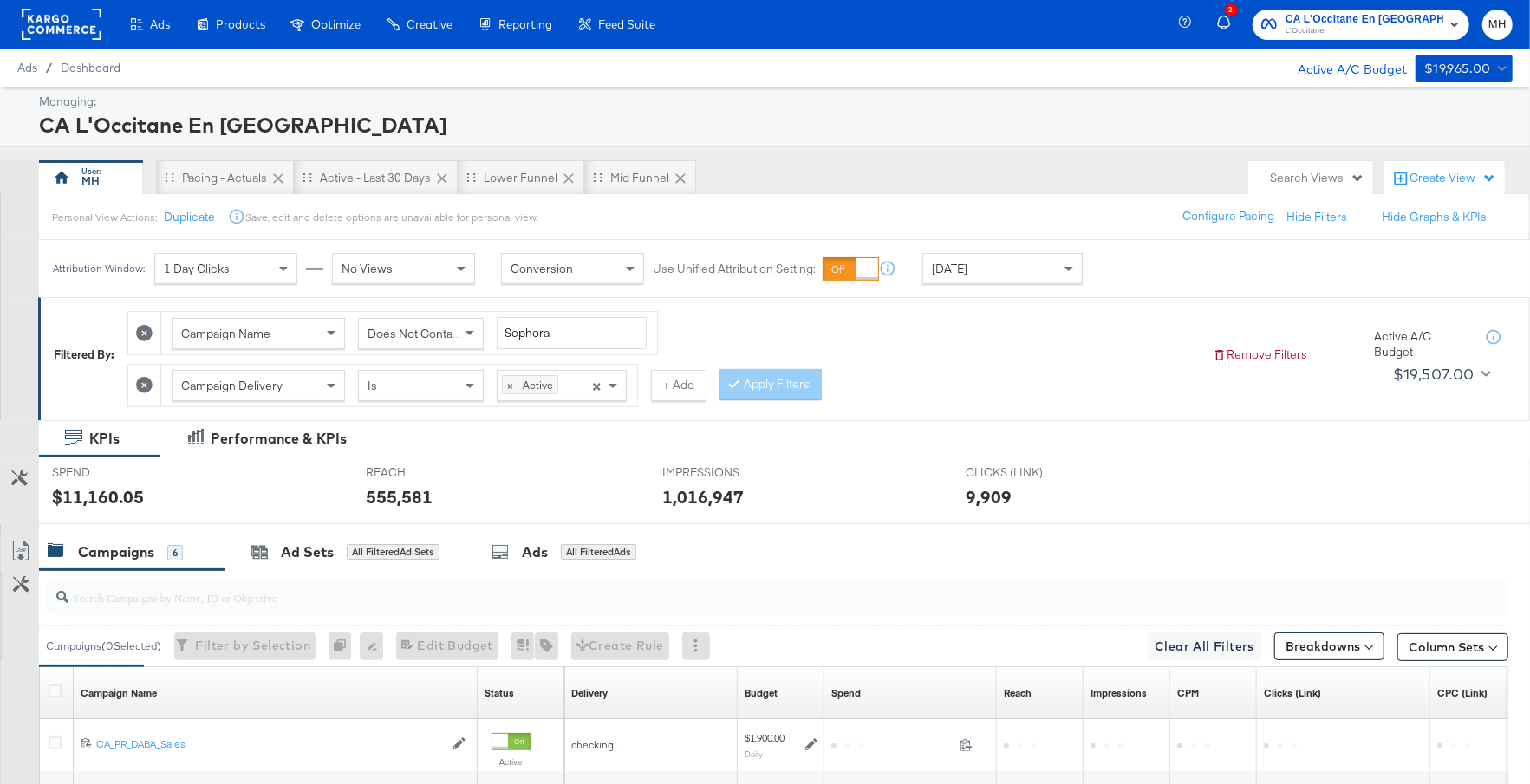
scroll to position [421, 0]
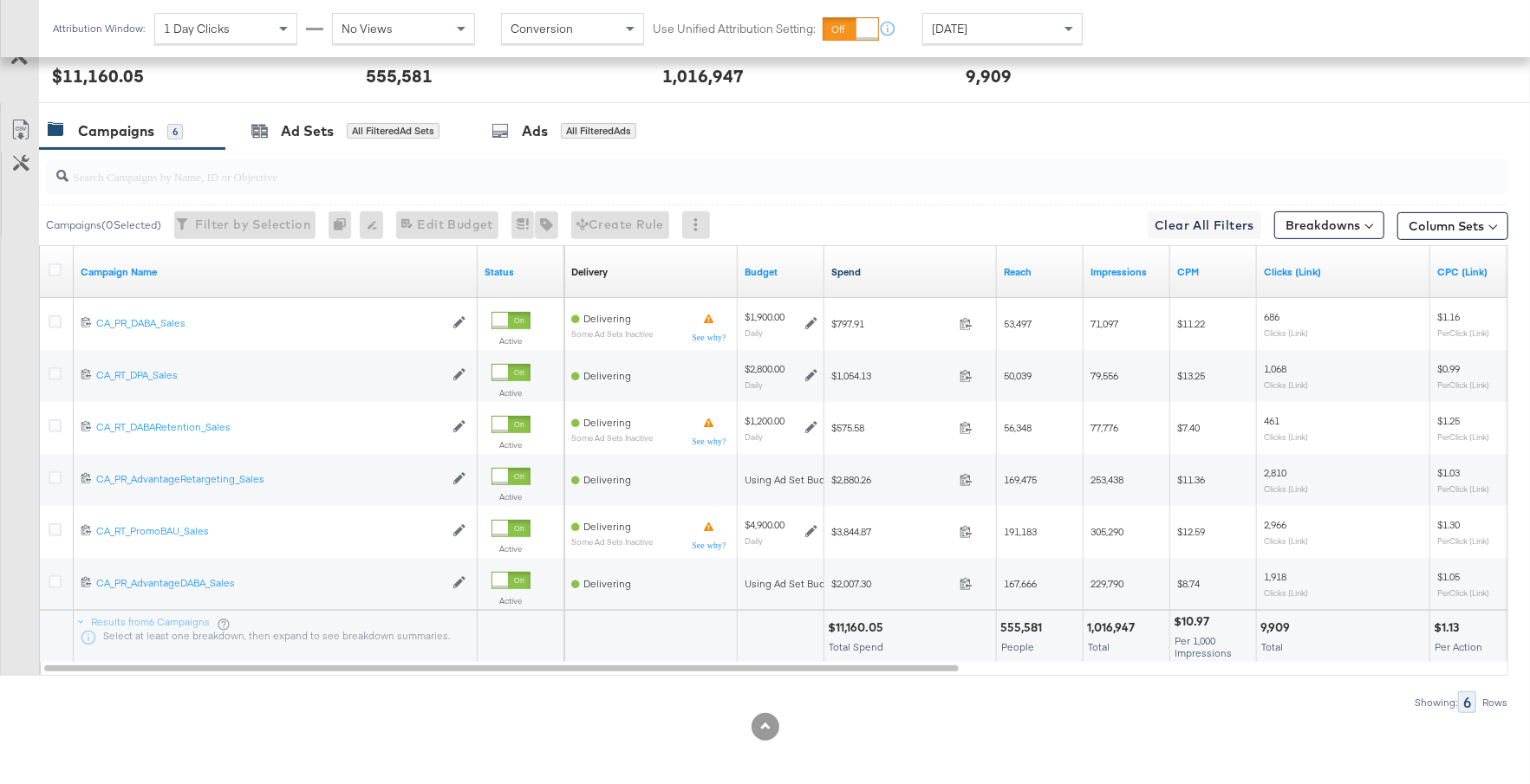
click at [915, 267] on link "Spend" at bounding box center [910, 272] width 158 height 14
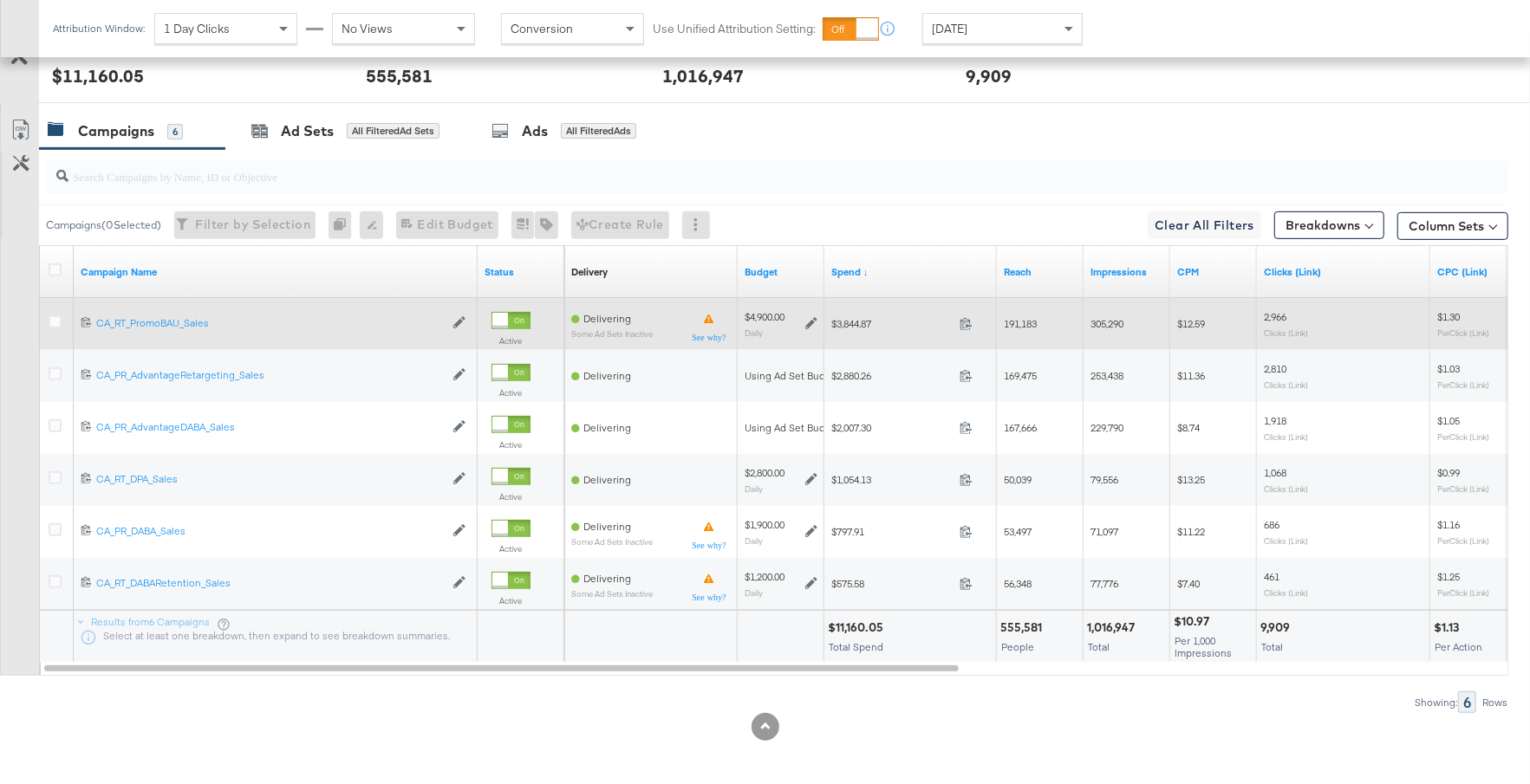
scroll to position [0, 0]
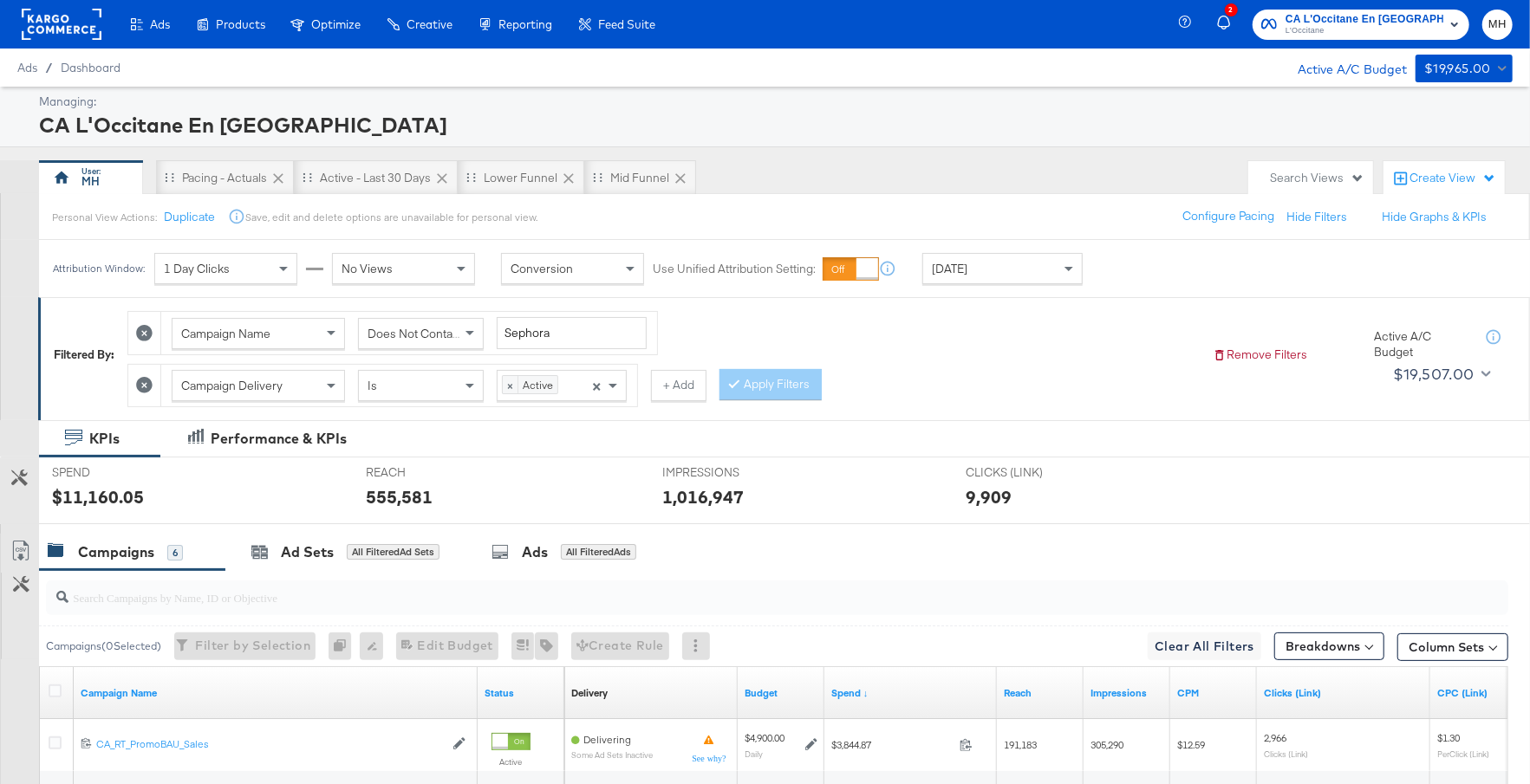
click at [76, 26] on rect at bounding box center [61, 24] width 80 height 31
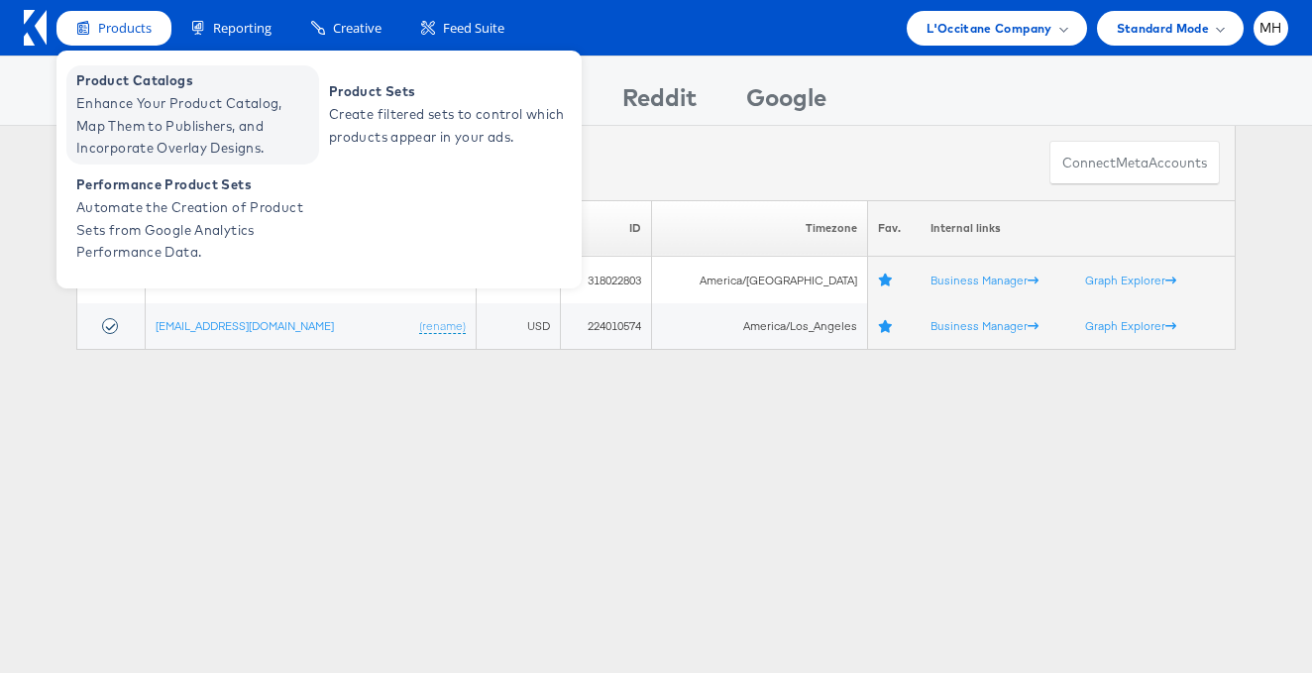
click at [201, 115] on span "Enhance Your Product Catalog, Map Them to Publishers, and Incorporate Overlay D…" at bounding box center [195, 125] width 238 height 67
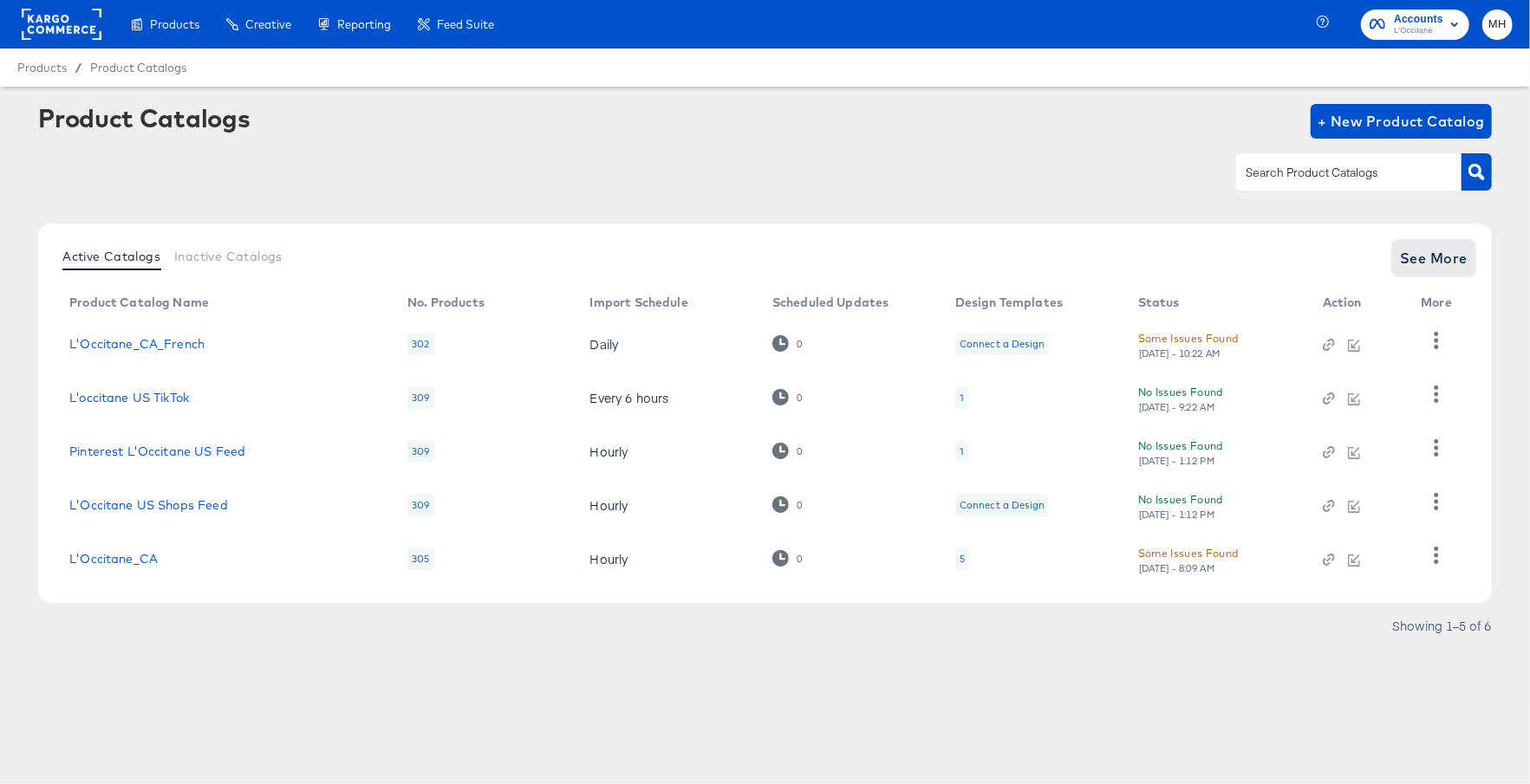
click at [1457, 254] on span "See More" at bounding box center [1433, 259] width 67 height 24
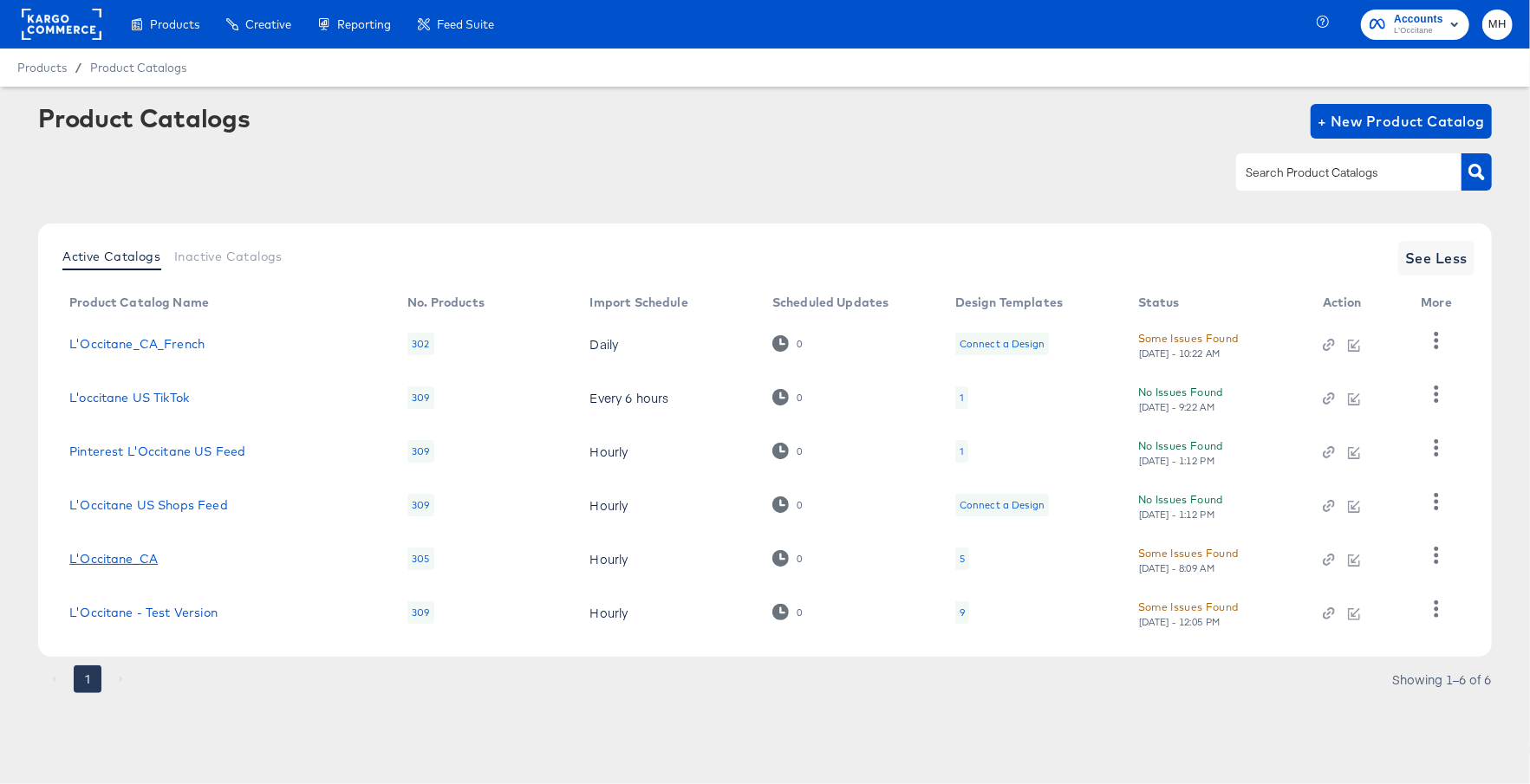
click at [128, 555] on link "L'Occitane_CA" at bounding box center [113, 559] width 88 height 14
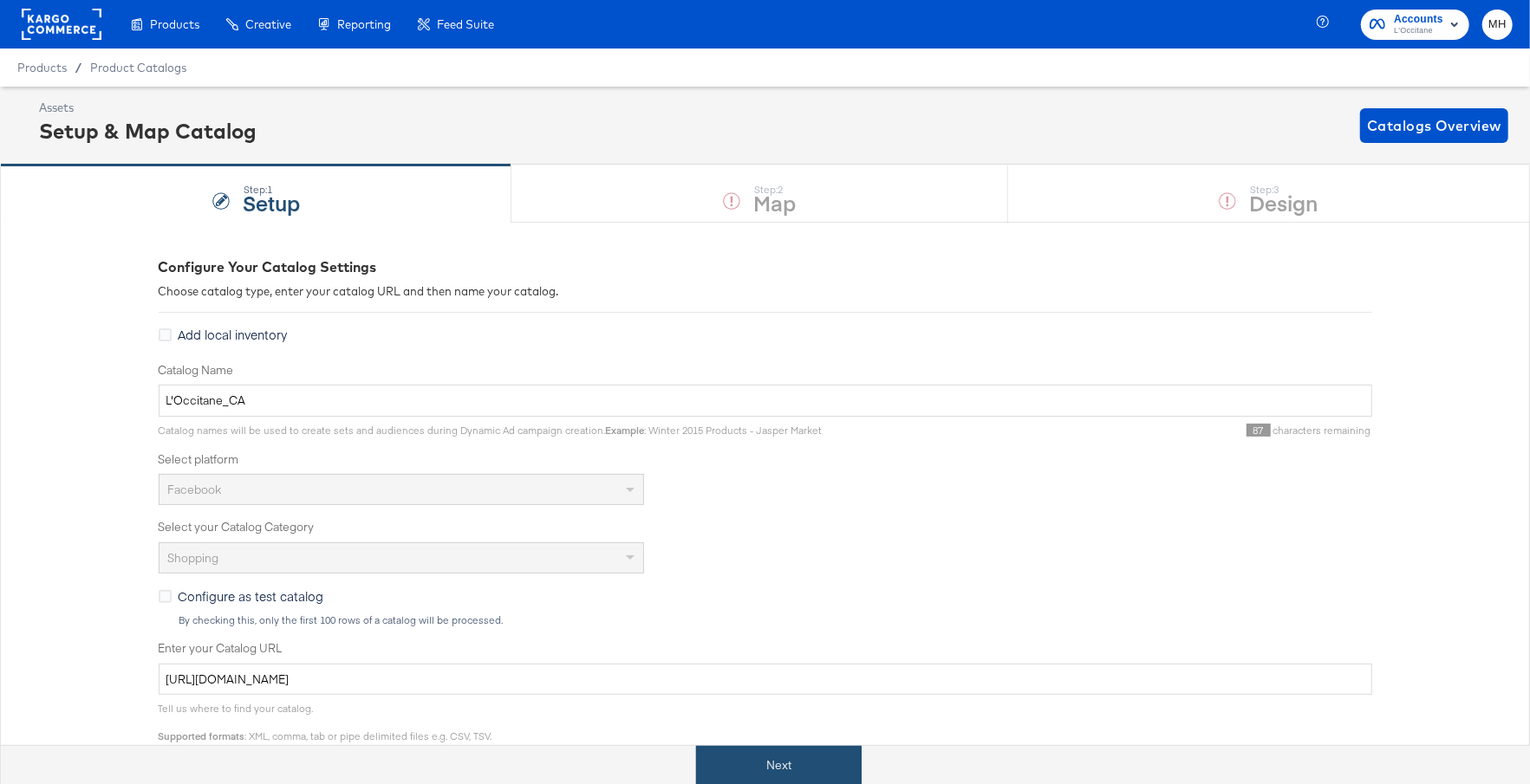
click at [783, 754] on button "Next" at bounding box center [778, 765] width 165 height 39
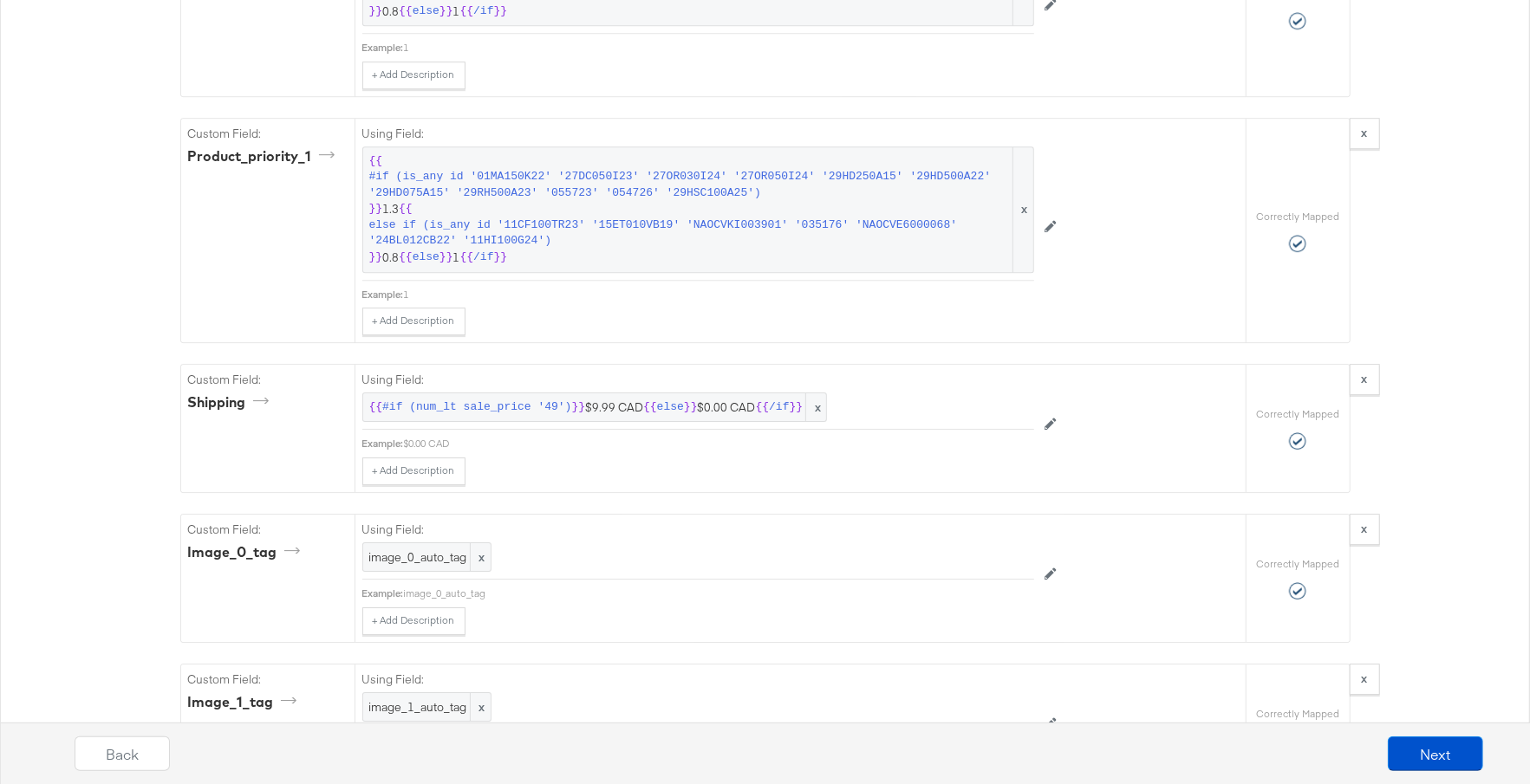
scroll to position [3332, 0]
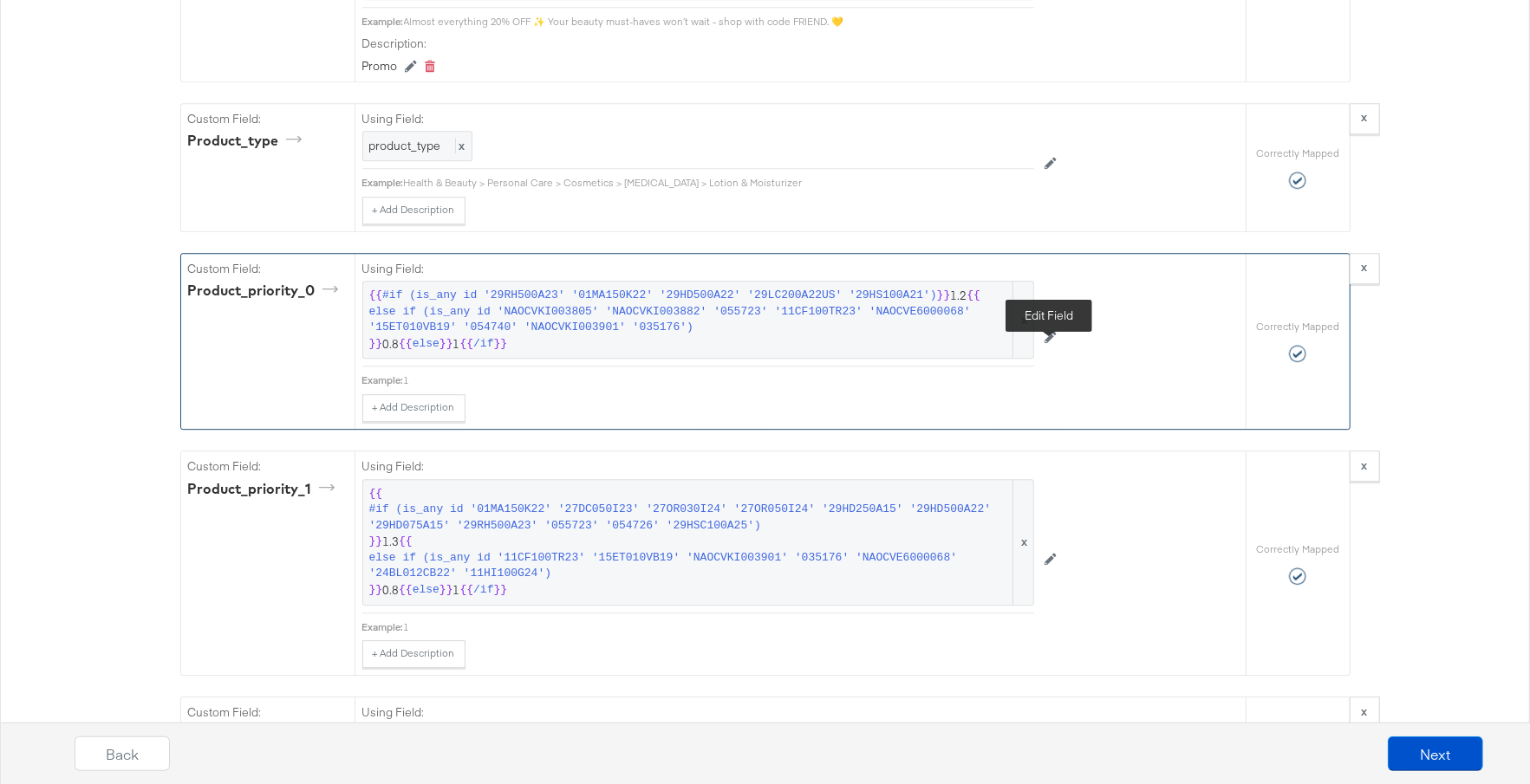
click at [1049, 343] on icon at bounding box center [1051, 337] width 12 height 12
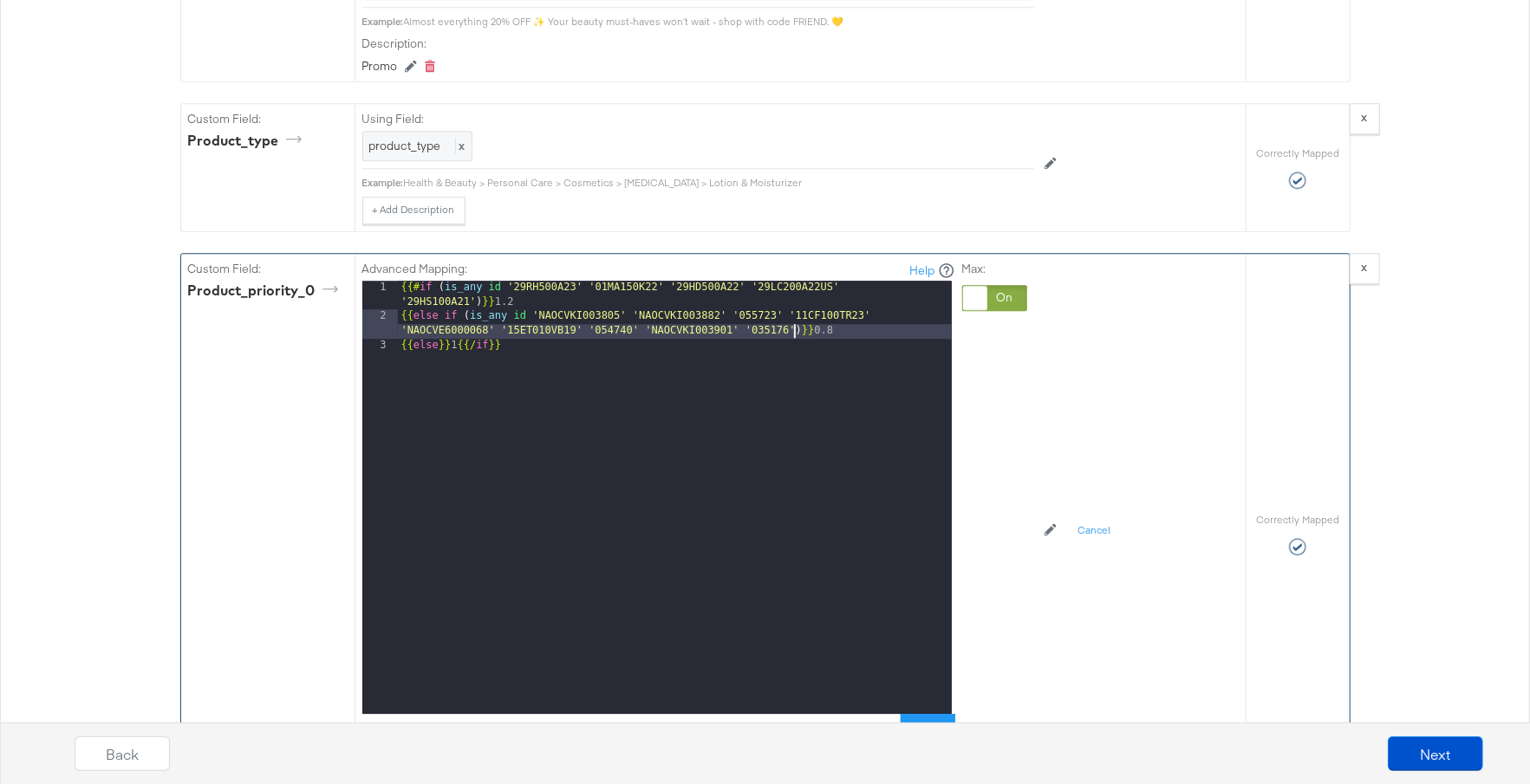
click at [793, 347] on div "{{# if ( is_any id '29RH500A23' '01MA150K22' '29HD500A22' '29LC200A22US' '29HS1…" at bounding box center [674, 518] width 553 height 476
paste textarea
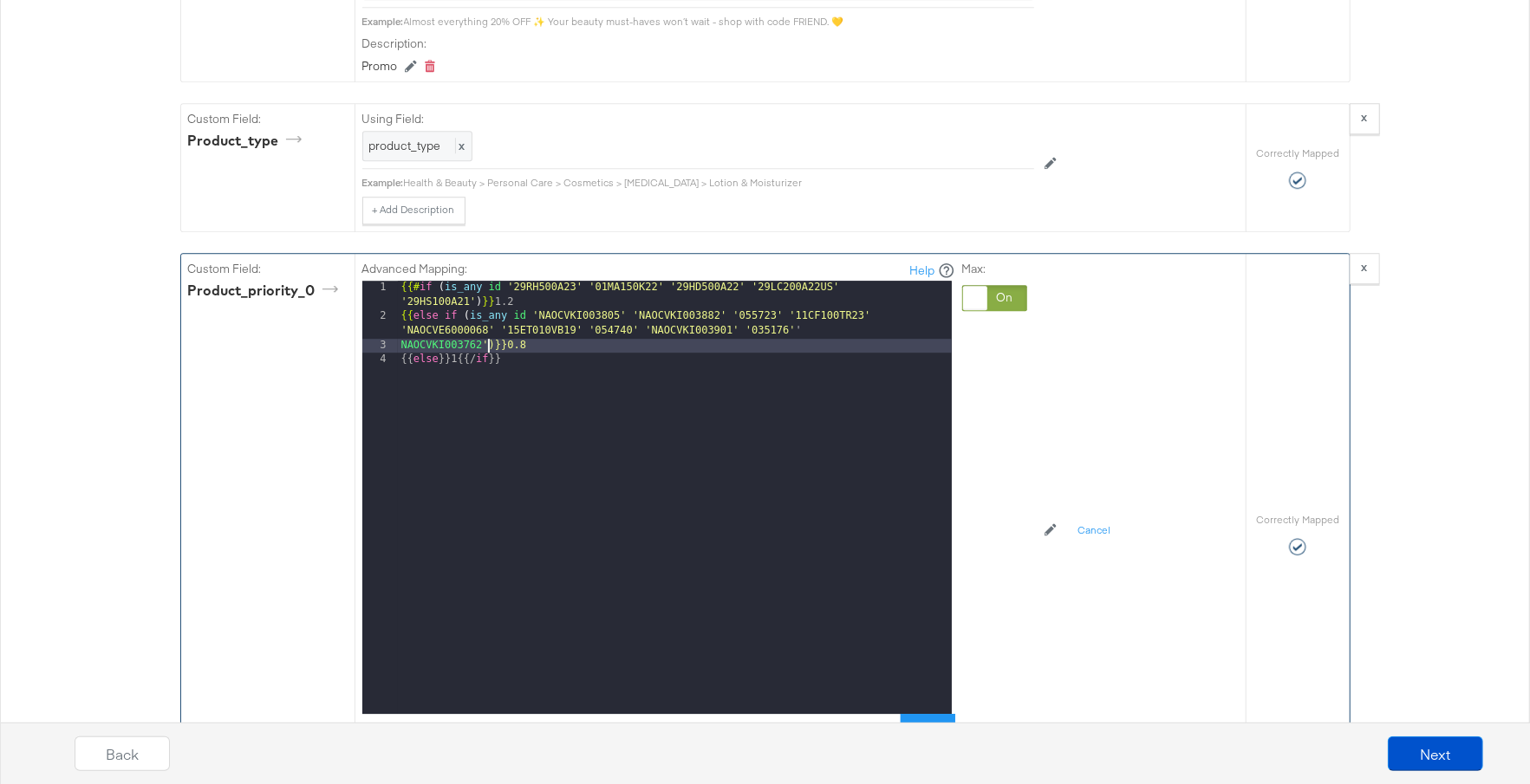
click at [399, 365] on div "{{# if ( is_any id '29RH500A23' '01MA150K22' '29HD500A22' '29LC200A22US' '29HS1…" at bounding box center [674, 518] width 553 height 476
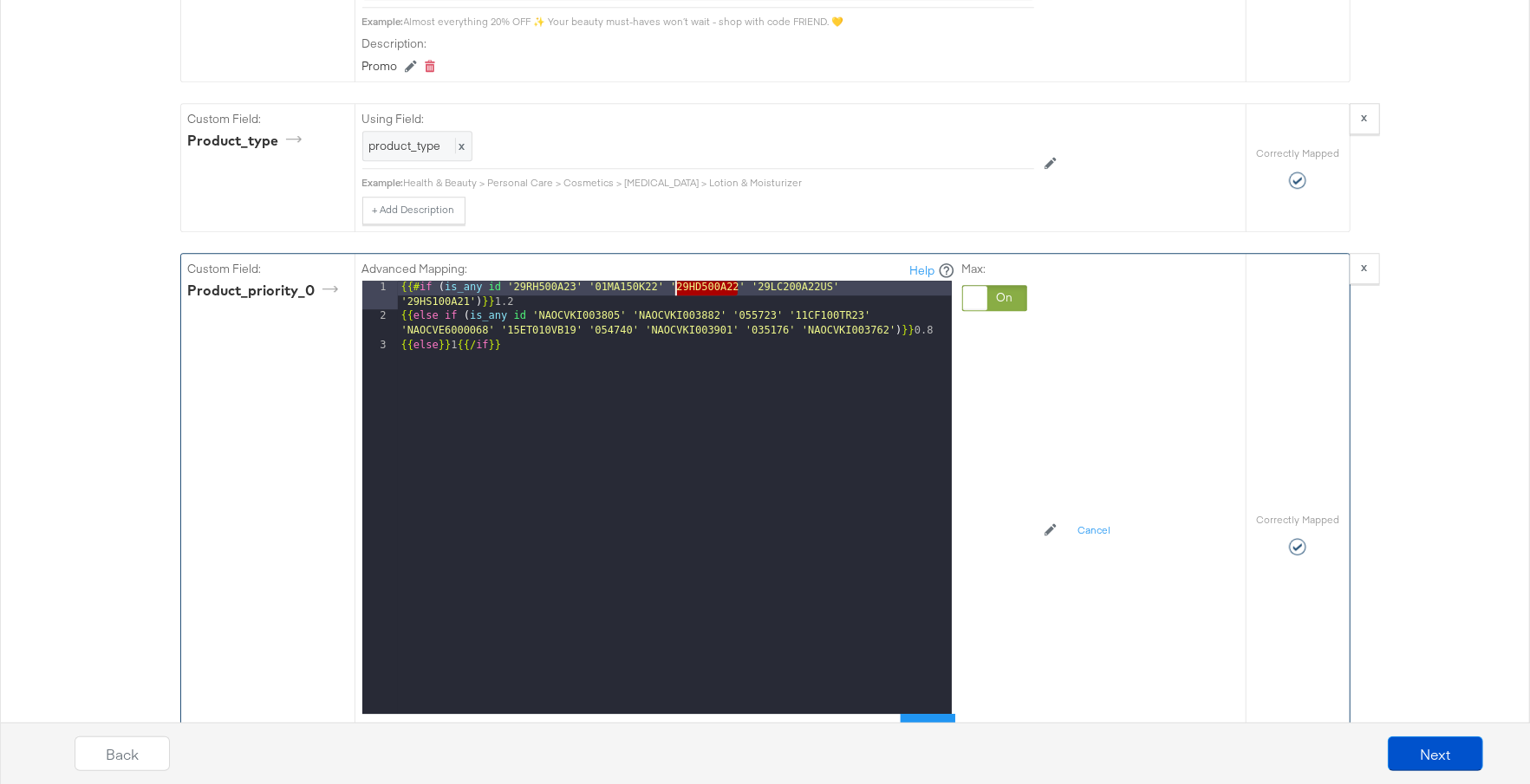
drag, startPoint x: 738, startPoint y: 309, endPoint x: 678, endPoint y: 309, distance: 60.0
click at [678, 309] on div "{{# if ( is_any id '29RH500A23' '01MA150K22' '29HD500A22' '29LC200A22US' '29HS1…" at bounding box center [674, 518] width 553 height 476
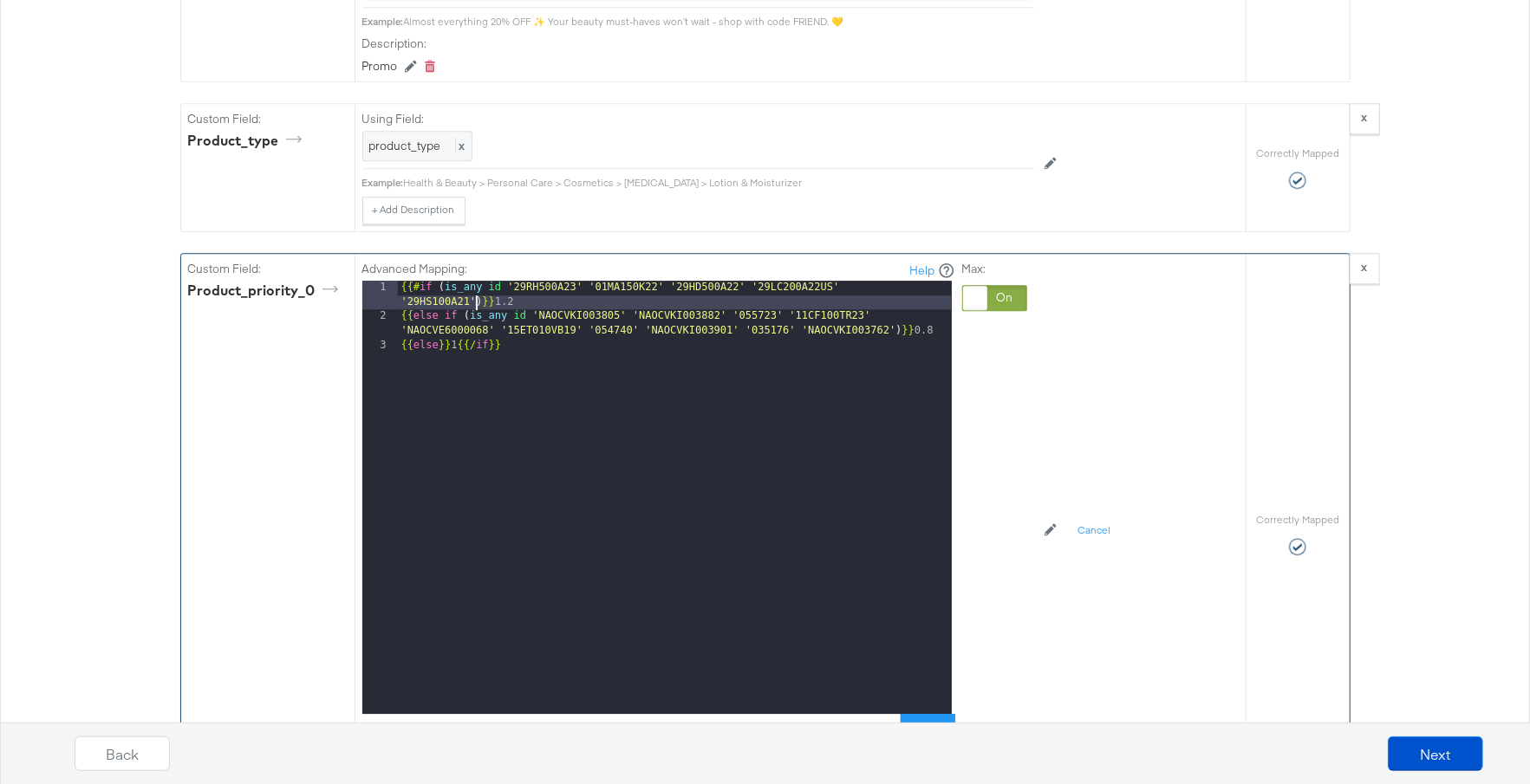
click at [472, 323] on div "{{# if ( is_any id '29RH500A23' '01MA150K22' '29HD500A22' '29LC200A22US' '29HS1…" at bounding box center [674, 518] width 553 height 476
paste textarea
click at [892, 350] on div "{{# if ( is_any id '29RH500A23' '01MA150K22' '29HD500A22' '29LC200A22US' '29HS1…" at bounding box center [674, 518] width 553 height 476
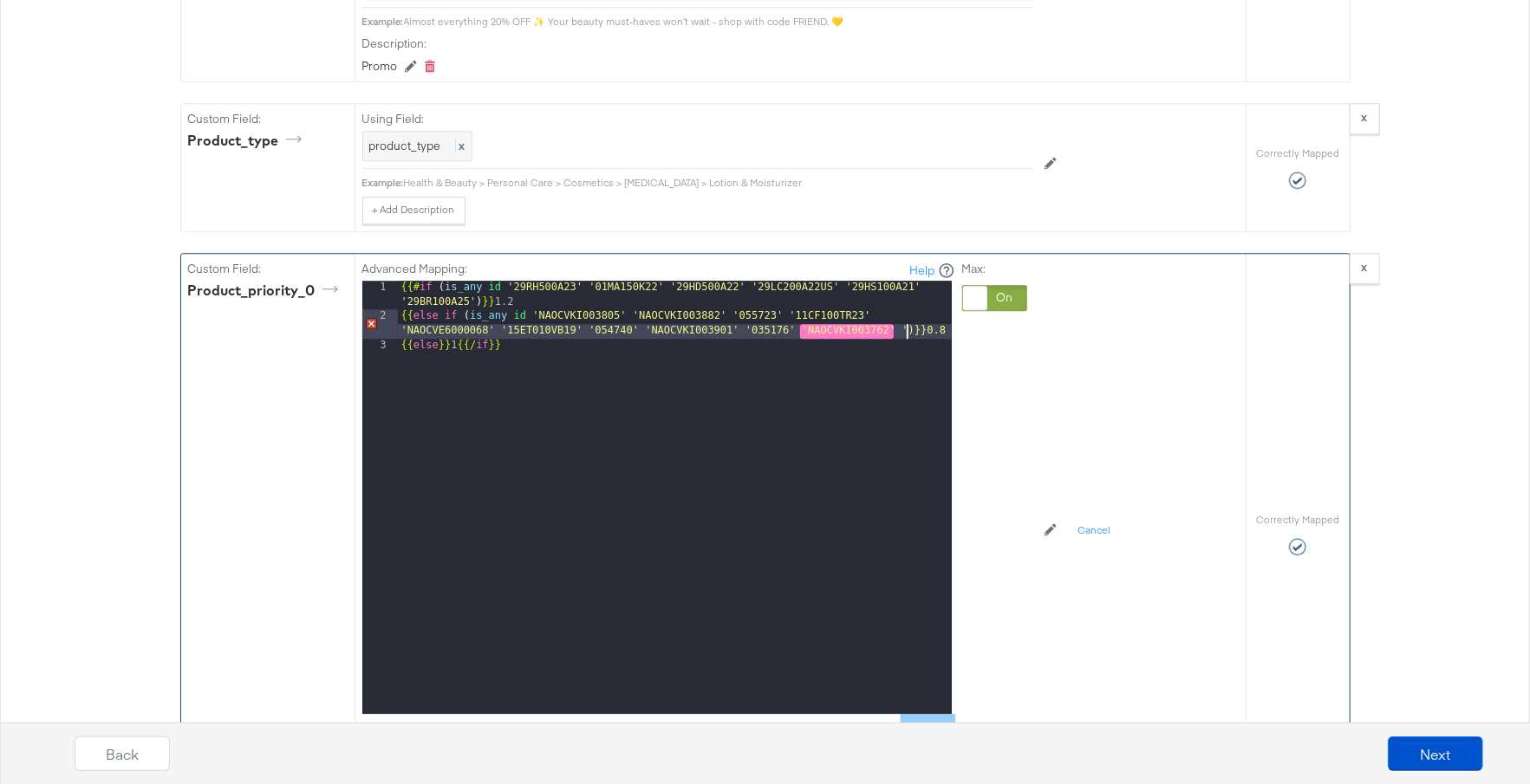
paste textarea
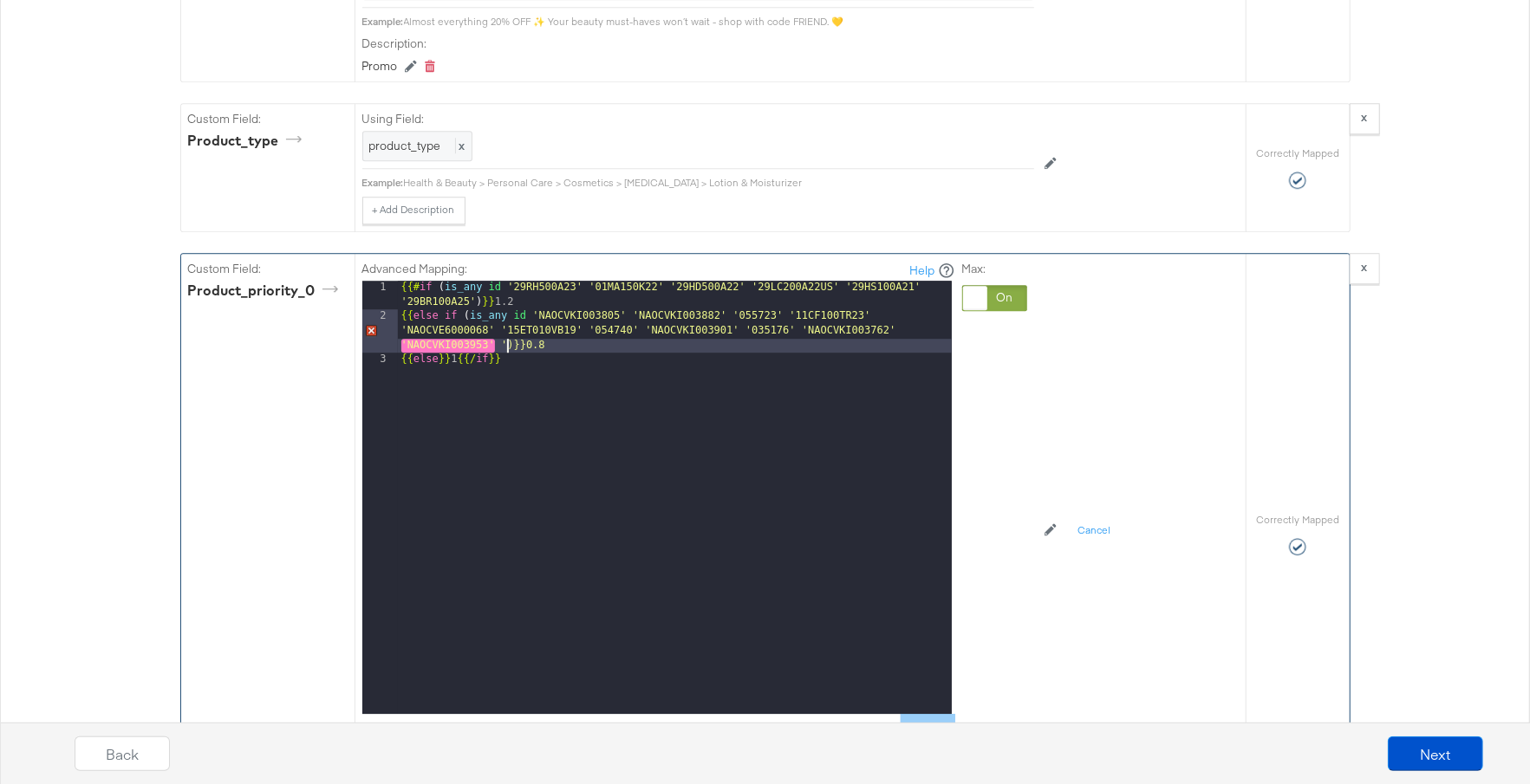
paste textarea
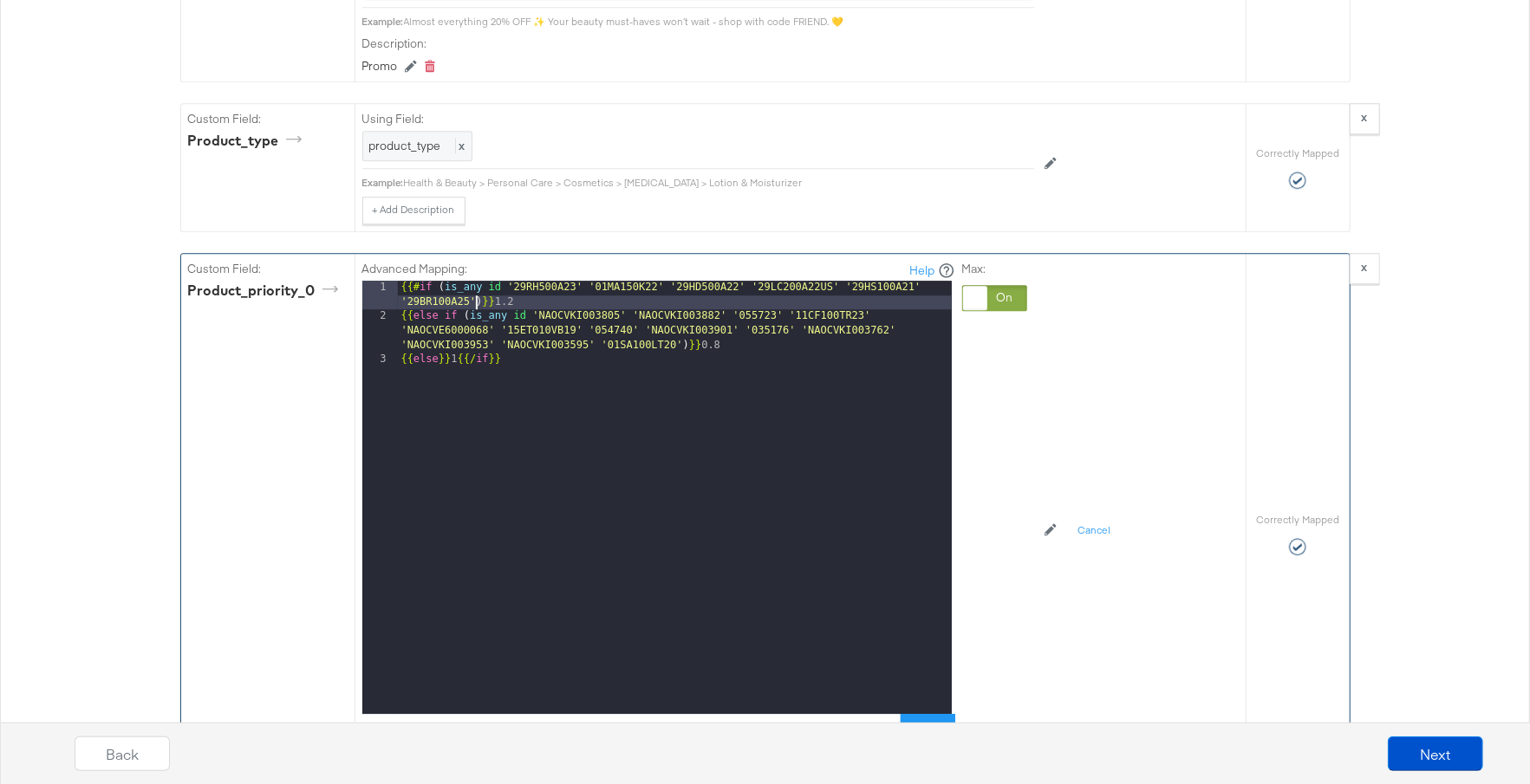
click at [476, 326] on div "{{# if ( is_any id '29RH500A23' '01MA150K22' '29HD500A22' '29LC200A22US' '29HS1…" at bounding box center [674, 518] width 553 height 476
paste textarea
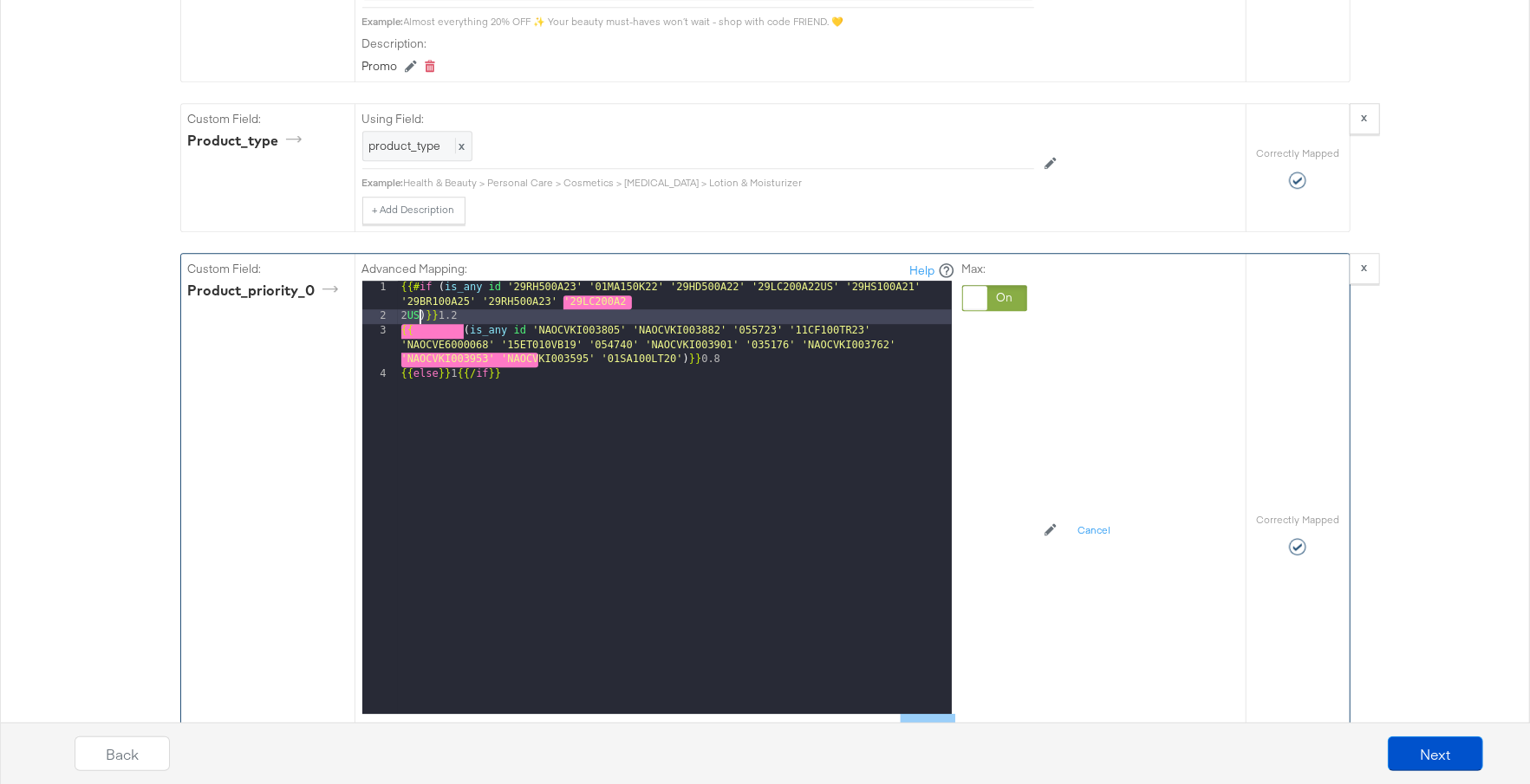
click at [400, 337] on div "{{# if ( is_any id '29RH500A23' '01MA150K22' '29HD500A22' '29LC200A22US' '29HS1…" at bounding box center [674, 518] width 553 height 476
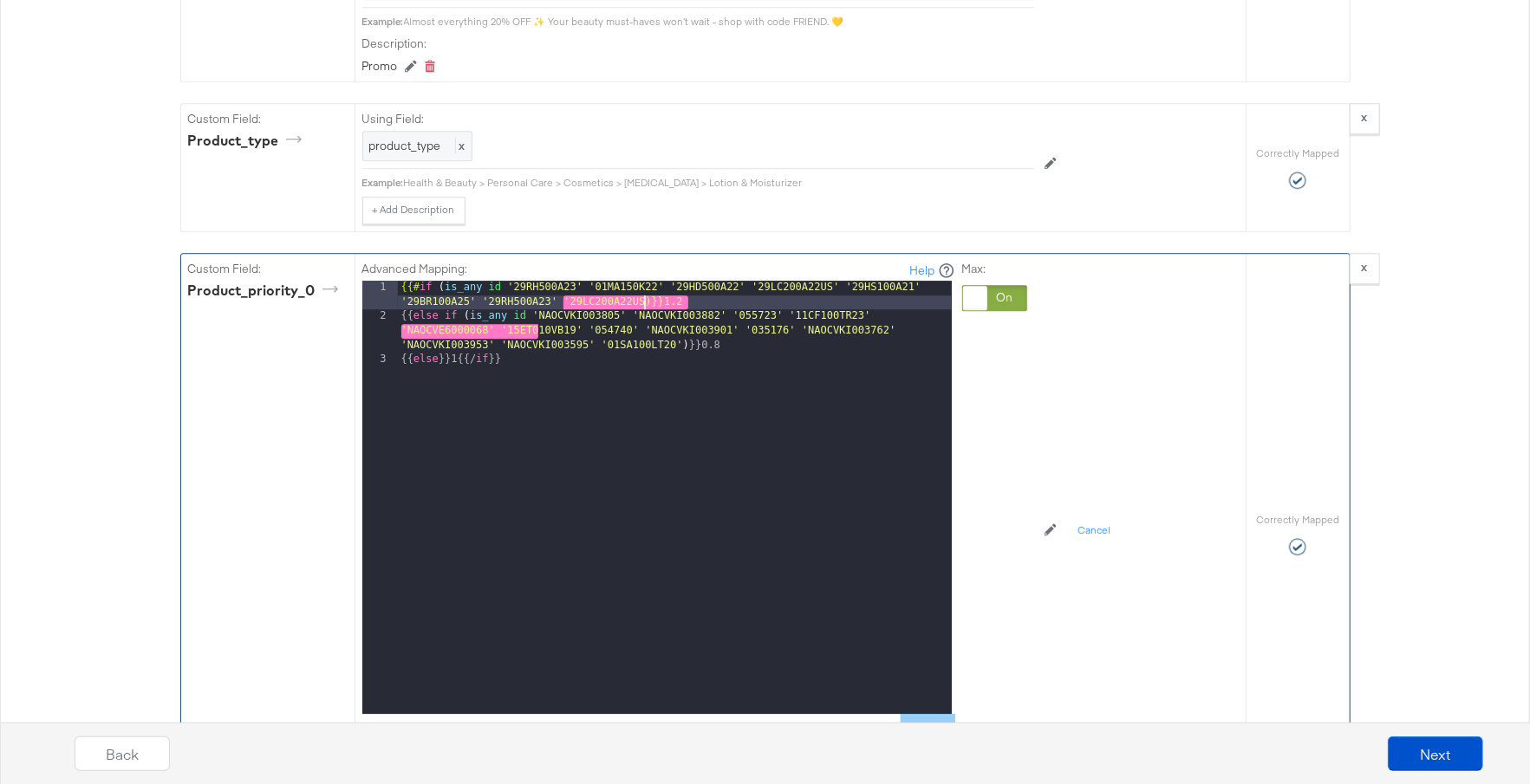
click at [643, 323] on div "{{# if ( is_any id '29RH500A23' '01MA150K22' '29HD500A22' '29LC200A22US' '29HS1…" at bounding box center [674, 518] width 553 height 476
click at [630, 323] on div "{{# if ( is_any id '29RH500A23' '01MA150K22' '29HD500A22' '29LC200A22US' '29HS1…" at bounding box center [674, 518] width 553 height 476
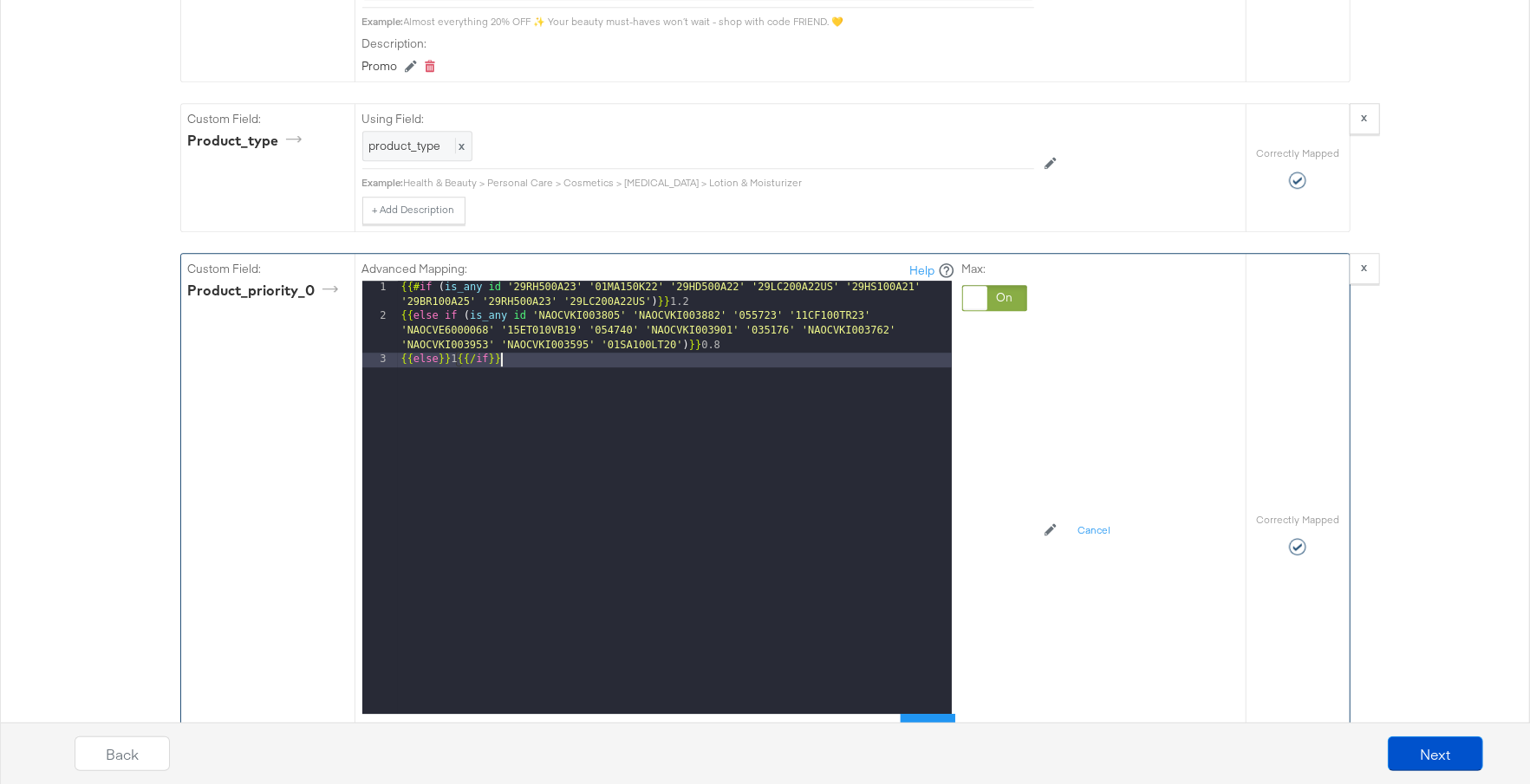
click at [675, 409] on div "{{# if ( is_any id '29RH500A23' '01MA150K22' '29HD500A22' '29LC200A22US' '29HS1…" at bounding box center [674, 518] width 553 height 476
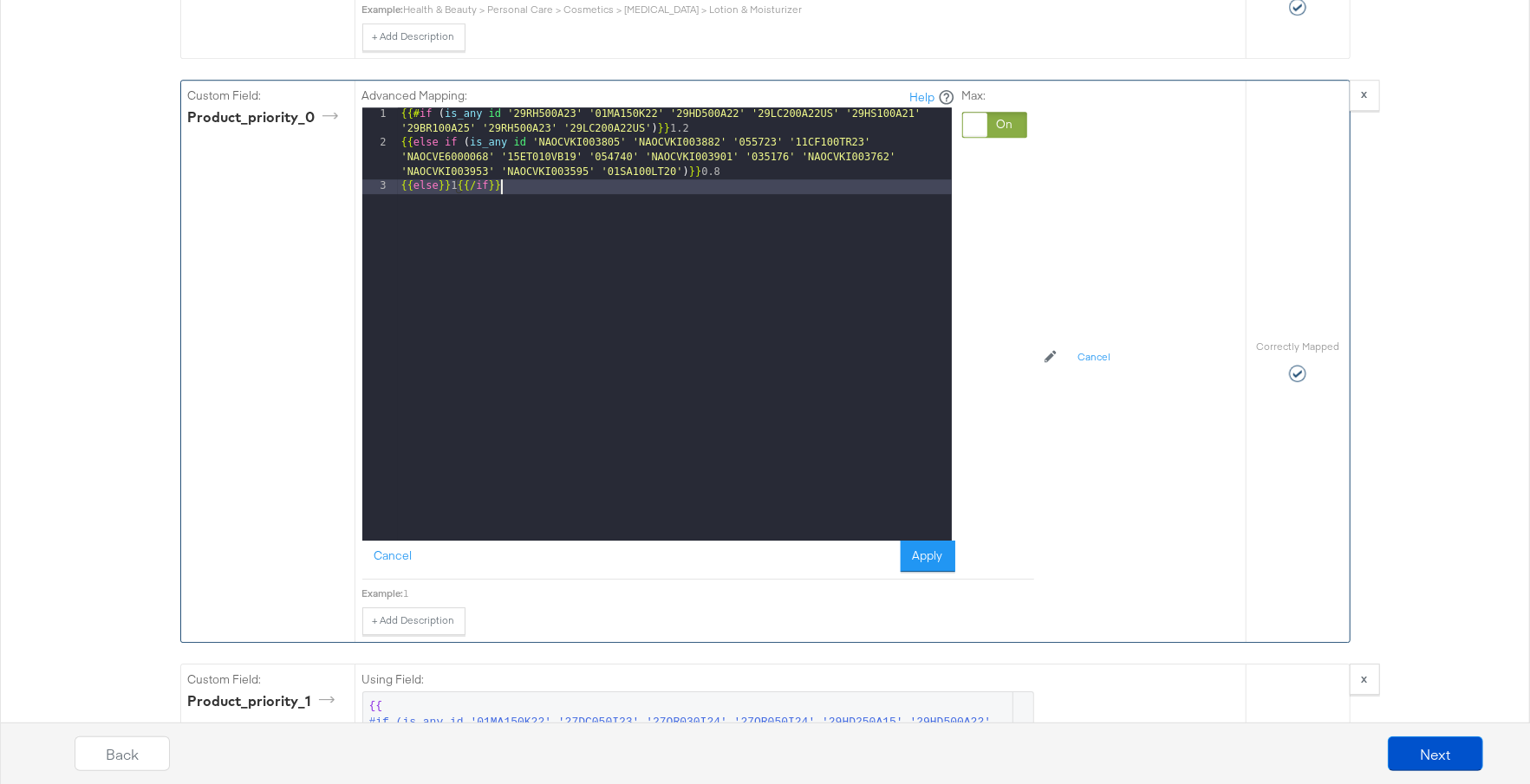
scroll to position [3508, 0]
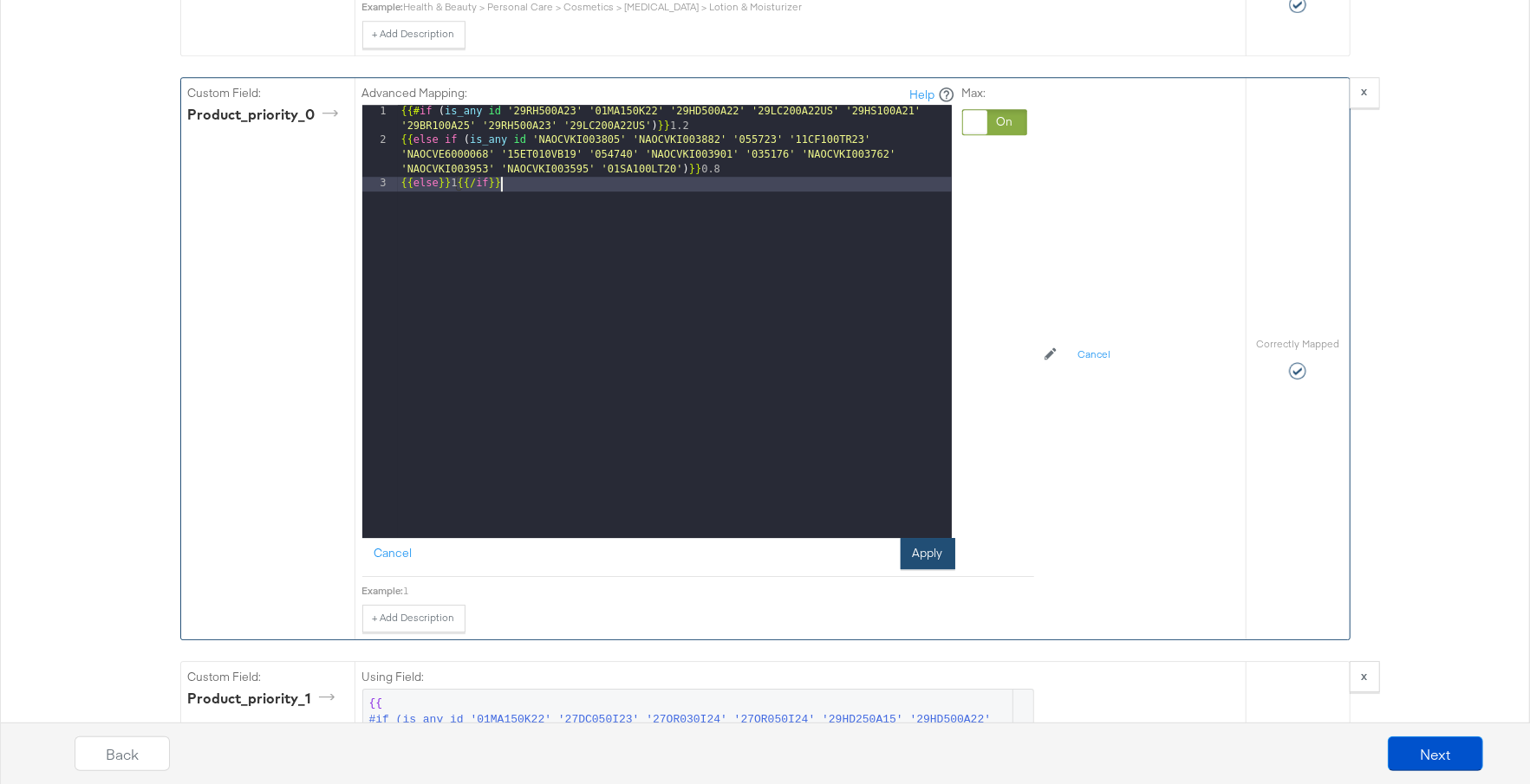
click at [942, 569] on button "Apply" at bounding box center [928, 554] width 54 height 31
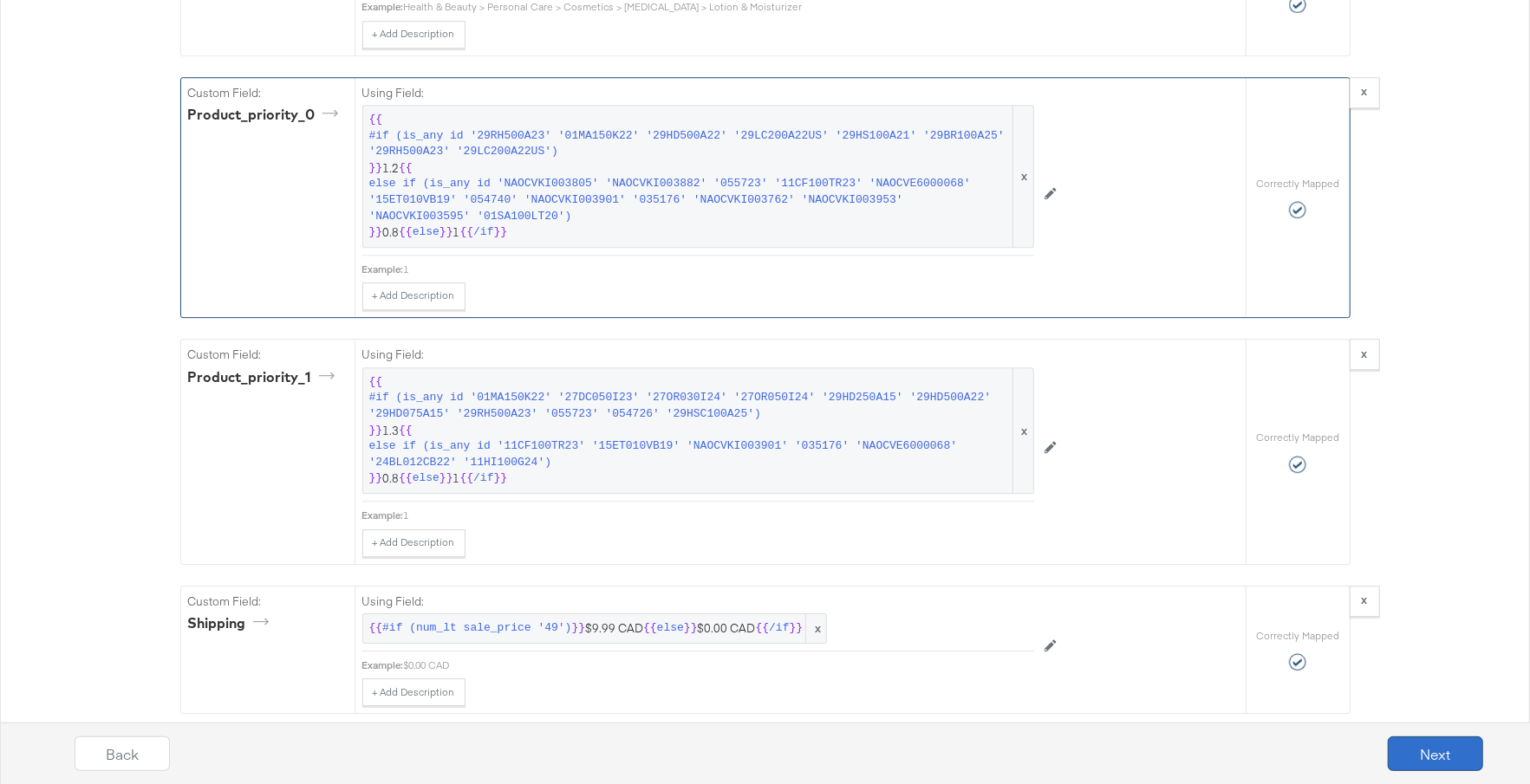
click at [1432, 763] on button "Next" at bounding box center [1435, 754] width 95 height 35
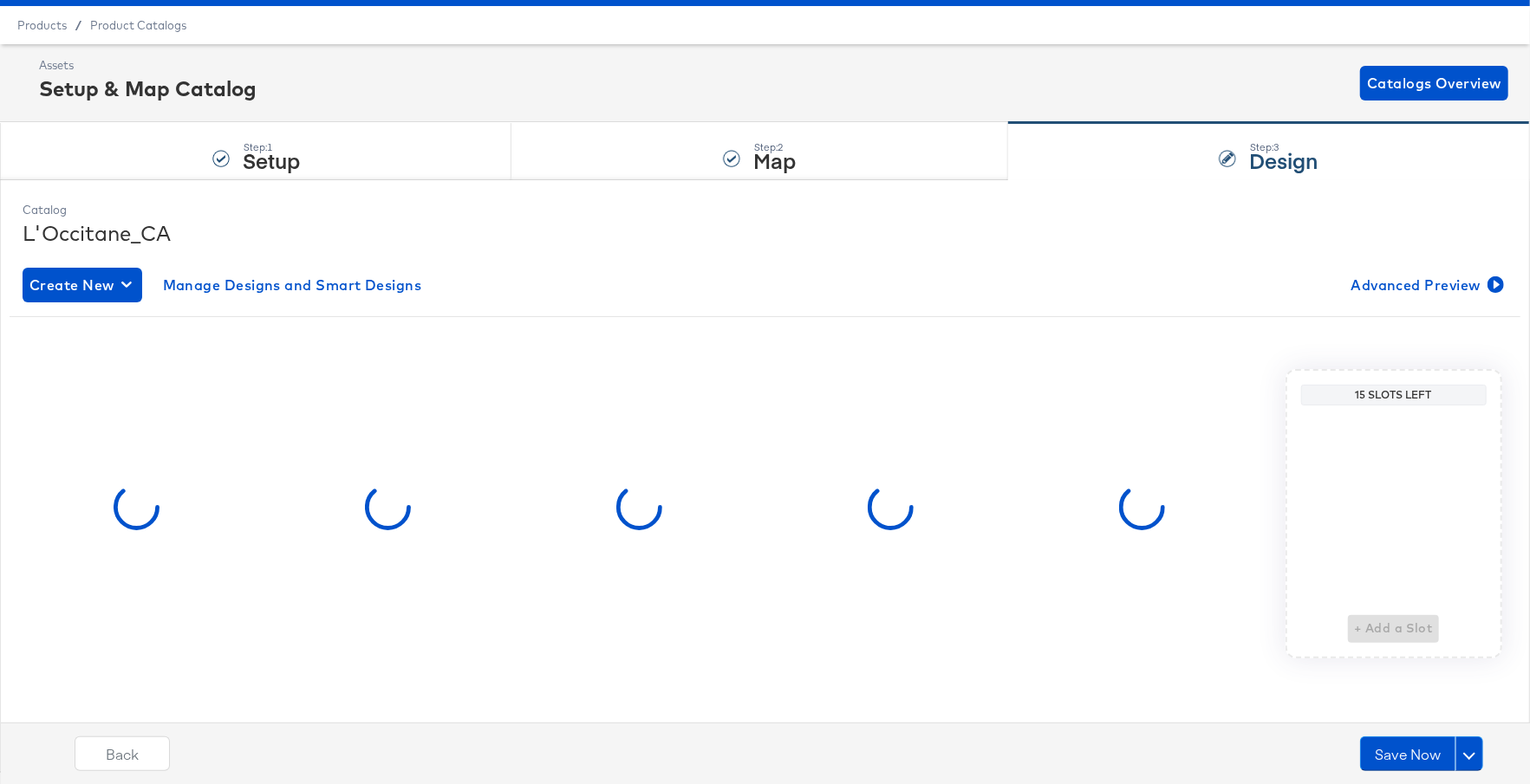
scroll to position [0, 0]
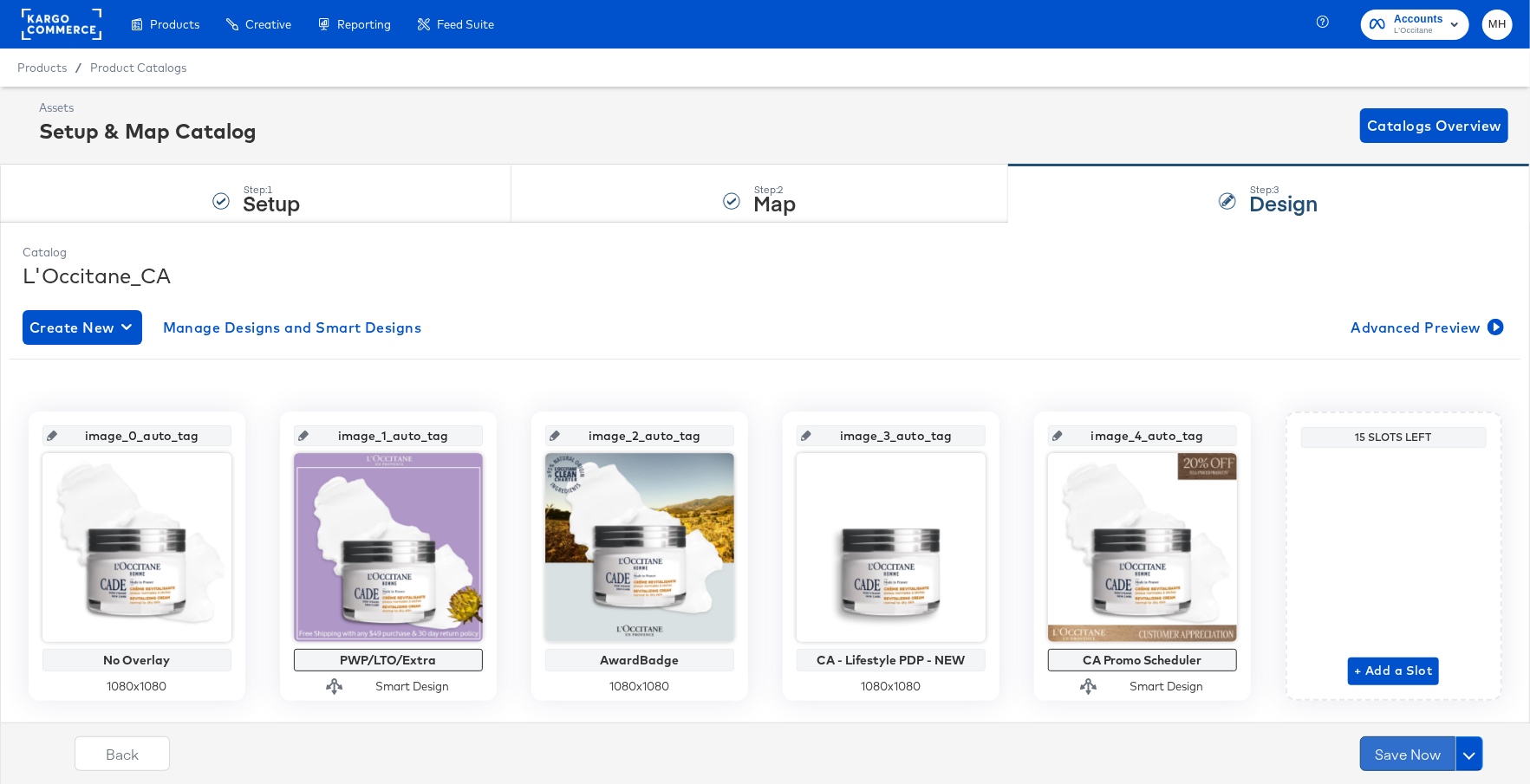
click at [1414, 760] on button "Save Now" at bounding box center [1407, 754] width 95 height 35
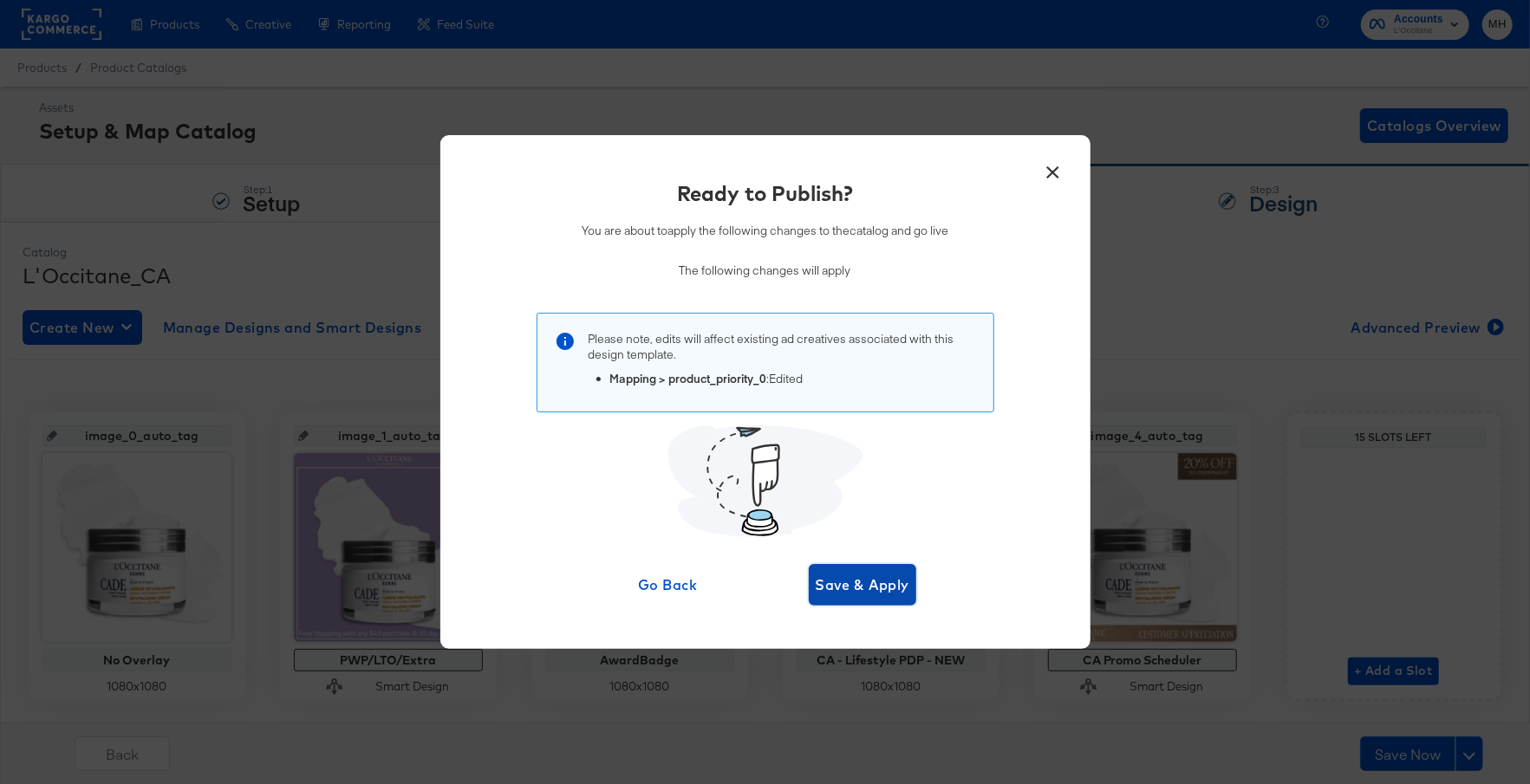
click at [867, 578] on span "Save & Apply" at bounding box center [863, 585] width 94 height 24
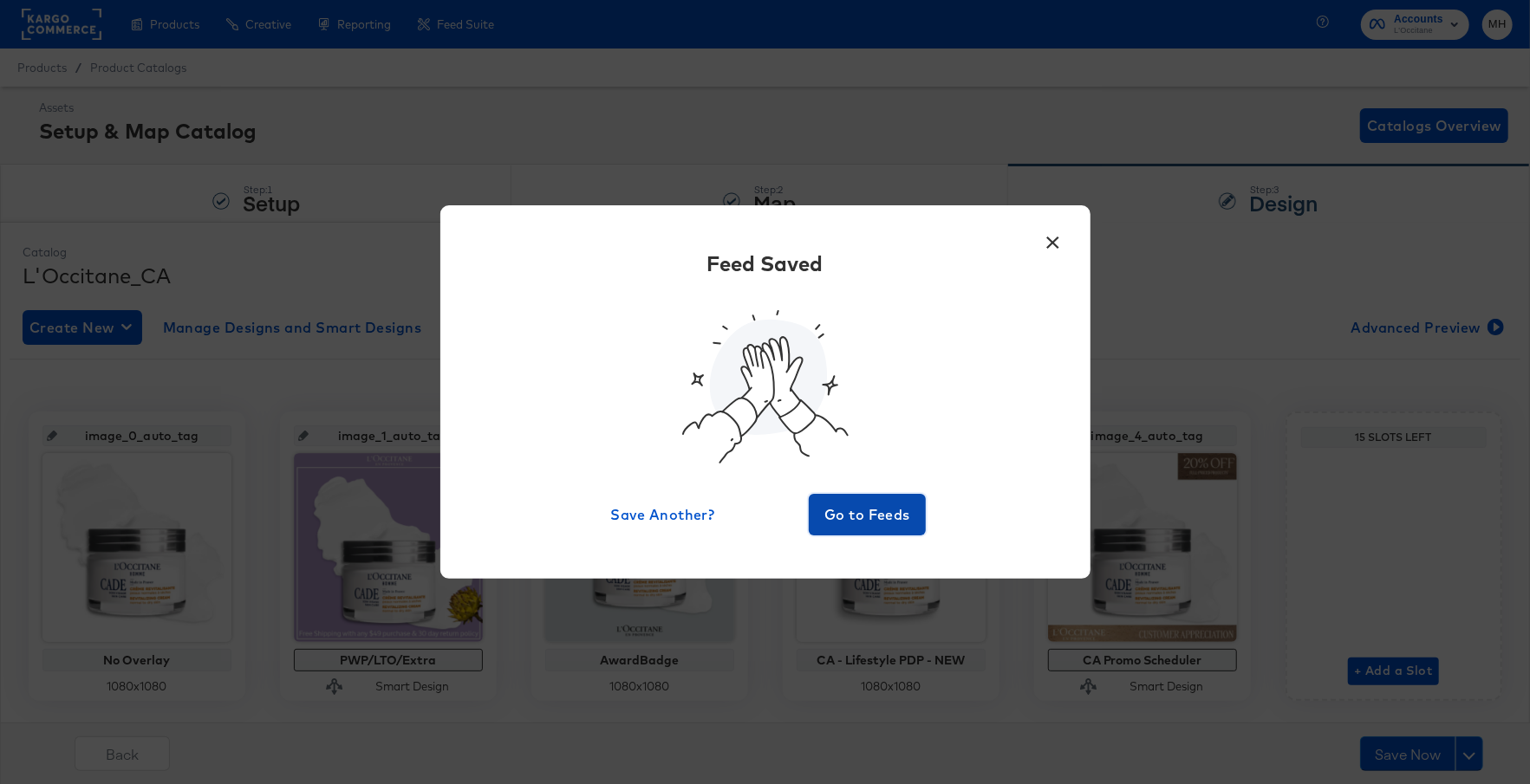
click at [847, 512] on span "Go to Feeds" at bounding box center [867, 515] width 104 height 24
